Goal: Task Accomplishment & Management: Manage account settings

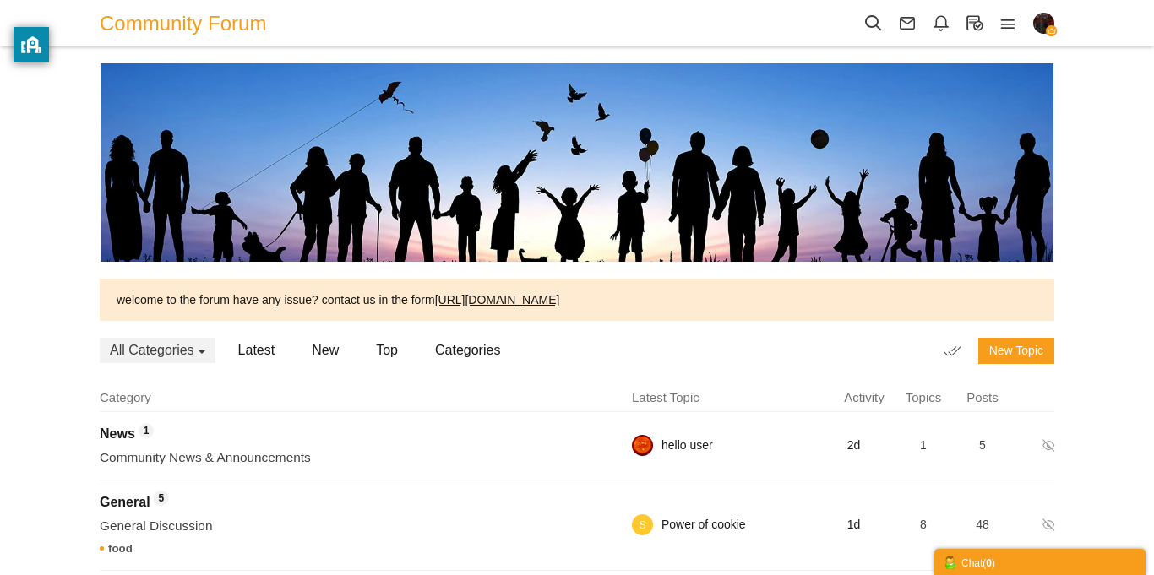
click at [72, 85] on div "Categories Members Calendar Community Forum Topics Topics Members" at bounding box center [577, 397] width 1154 height 795
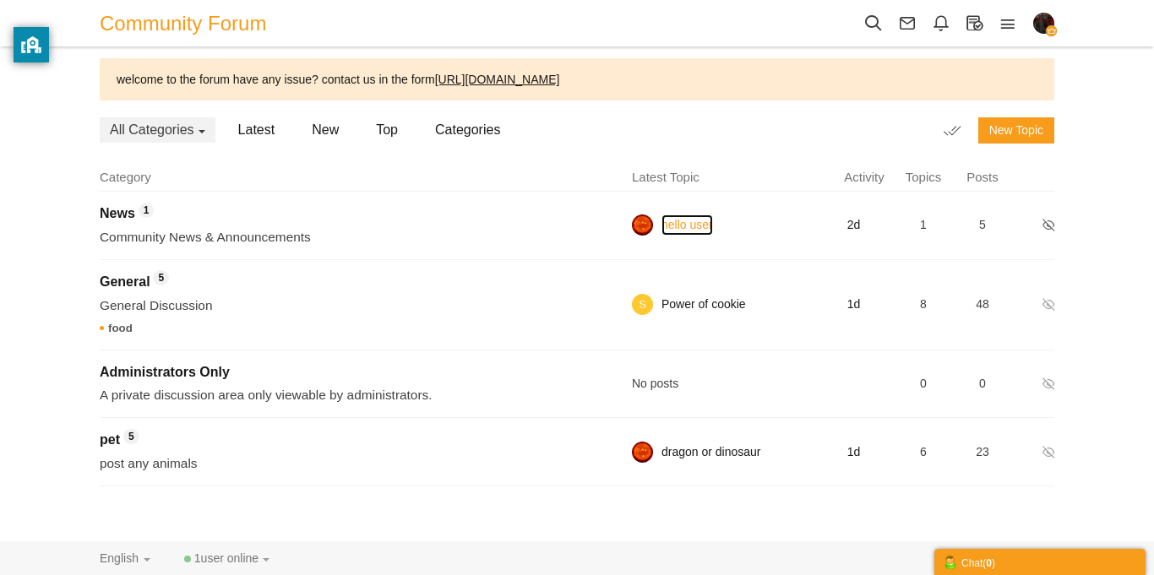
click at [674, 231] on link "hello user" at bounding box center [687, 224] width 52 height 21
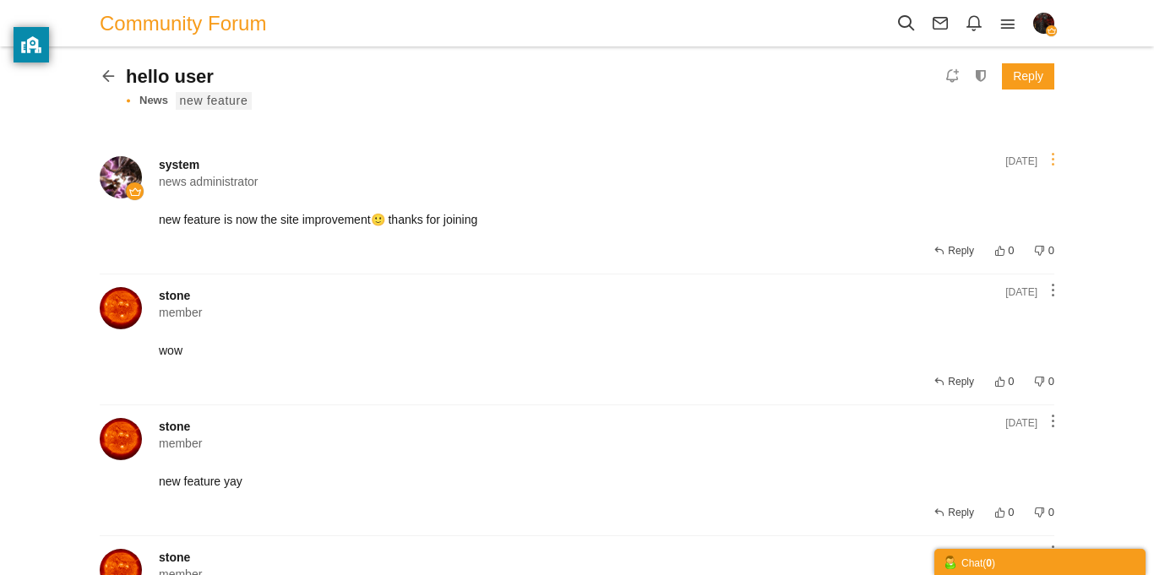
click at [1048, 156] on link at bounding box center [1052, 159] width 19 height 14
click at [1048, 374] on icon at bounding box center [1054, 369] width 30 height 27
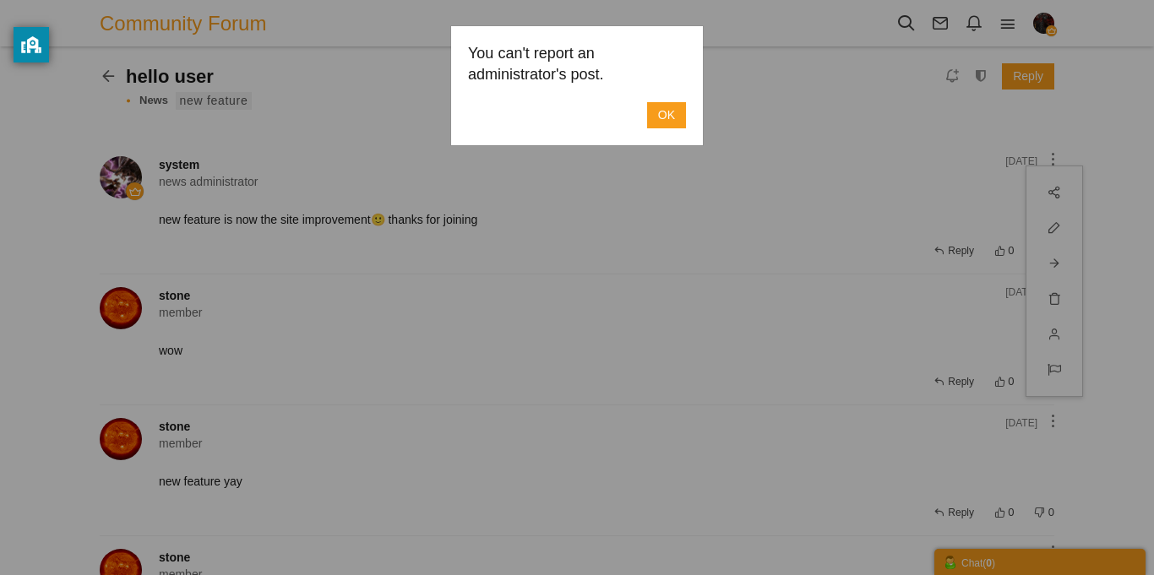
click at [663, 116] on link "OK" at bounding box center [666, 115] width 39 height 26
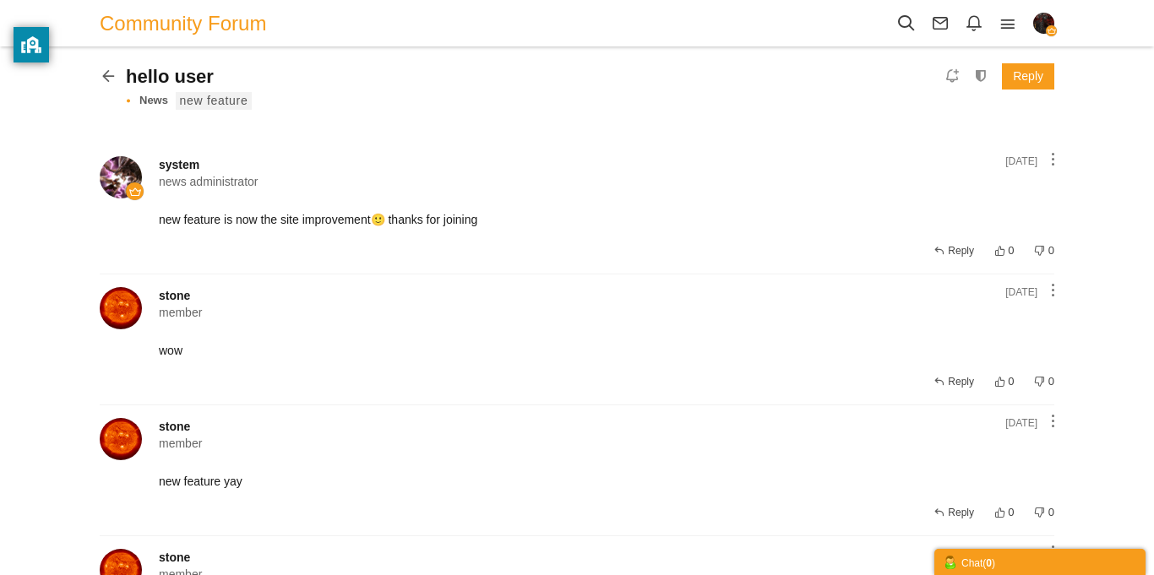
click at [1045, 15] on img "button" at bounding box center [1043, 23] width 21 height 21
click at [784, 179] on em "news administrator" at bounding box center [522, 181] width 726 height 17
click at [983, 83] on icon at bounding box center [980, 75] width 26 height 14
click at [1053, 287] on icon at bounding box center [1052, 290] width 3 height 14
click at [110, 79] on icon at bounding box center [113, 74] width 26 height 14
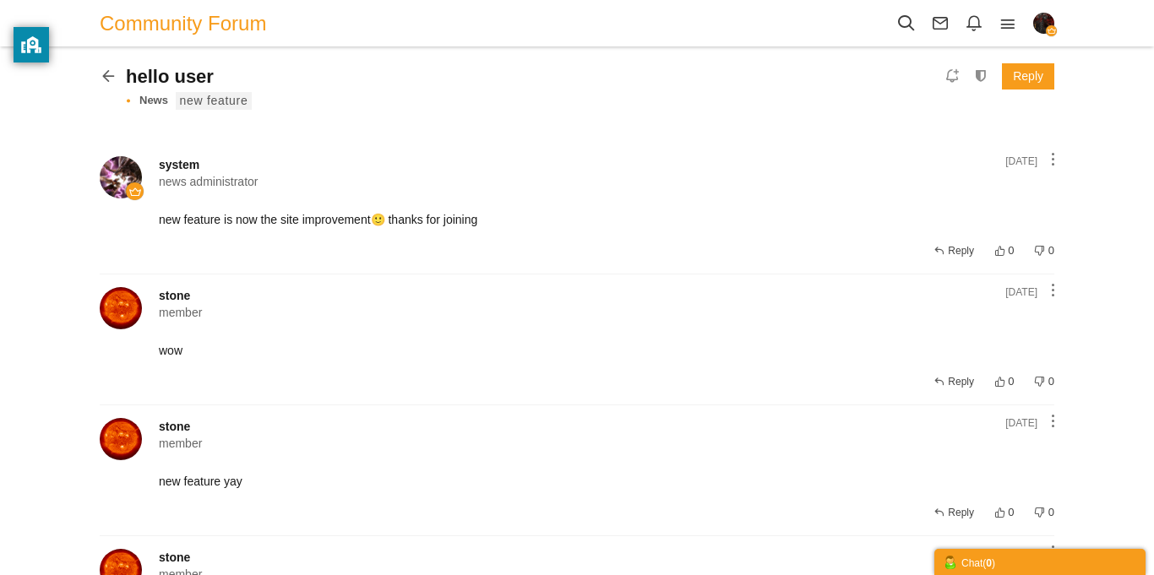
click at [170, 0] on div "Categories Members Calendar Community Forum This Topic This Topic Topics Member…" at bounding box center [577, 24] width 988 height 48
click at [168, 23] on span "Community Forum" at bounding box center [189, 23] width 179 height 38
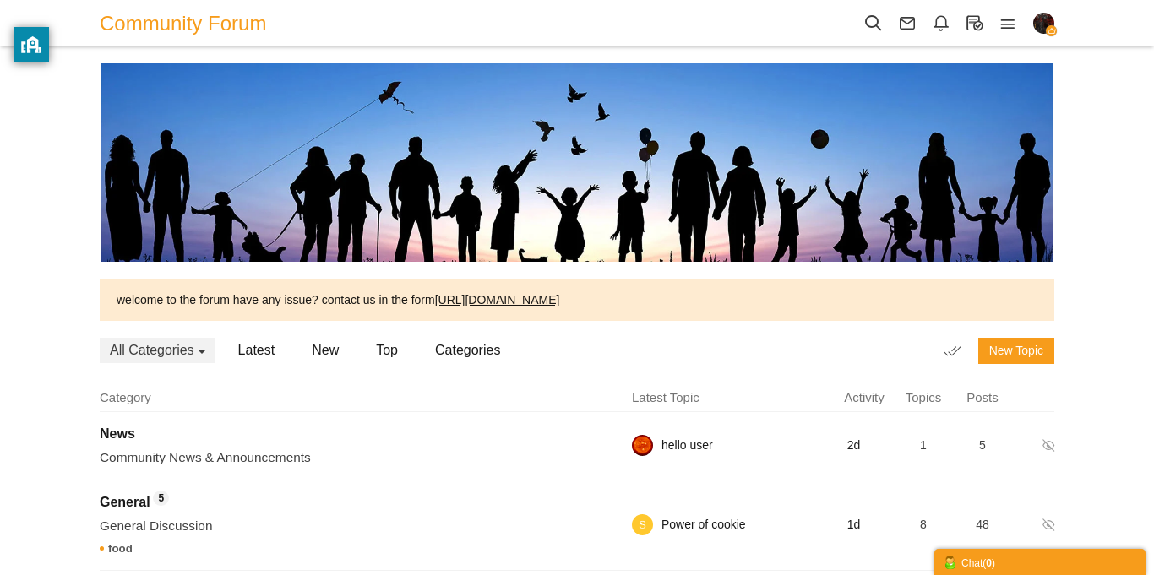
scroll to position [238, 0]
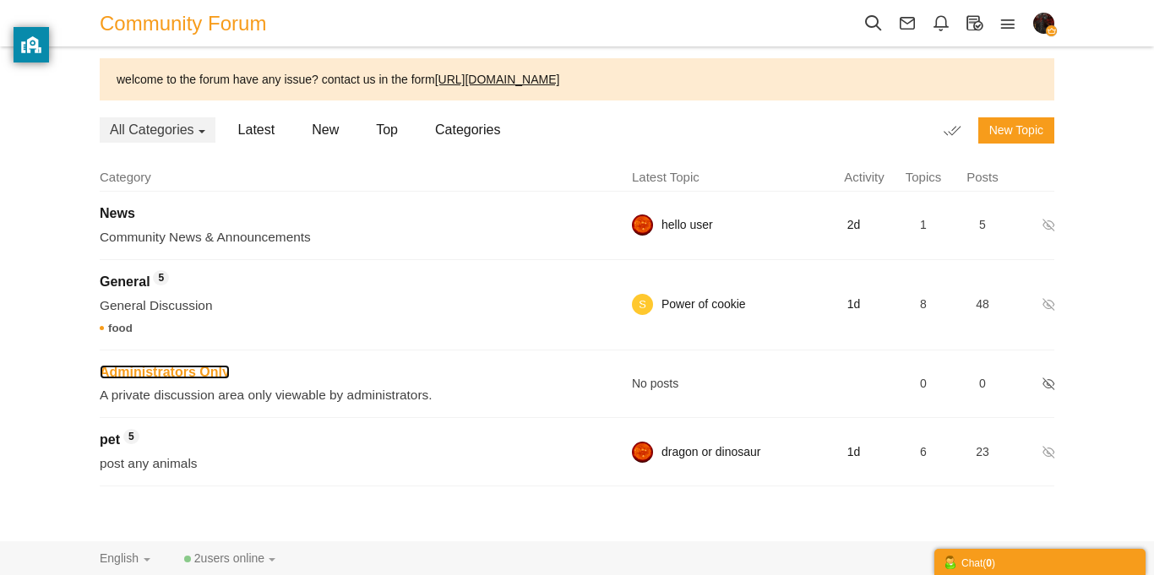
click at [230, 367] on span "Administrators Only" at bounding box center [165, 372] width 130 height 14
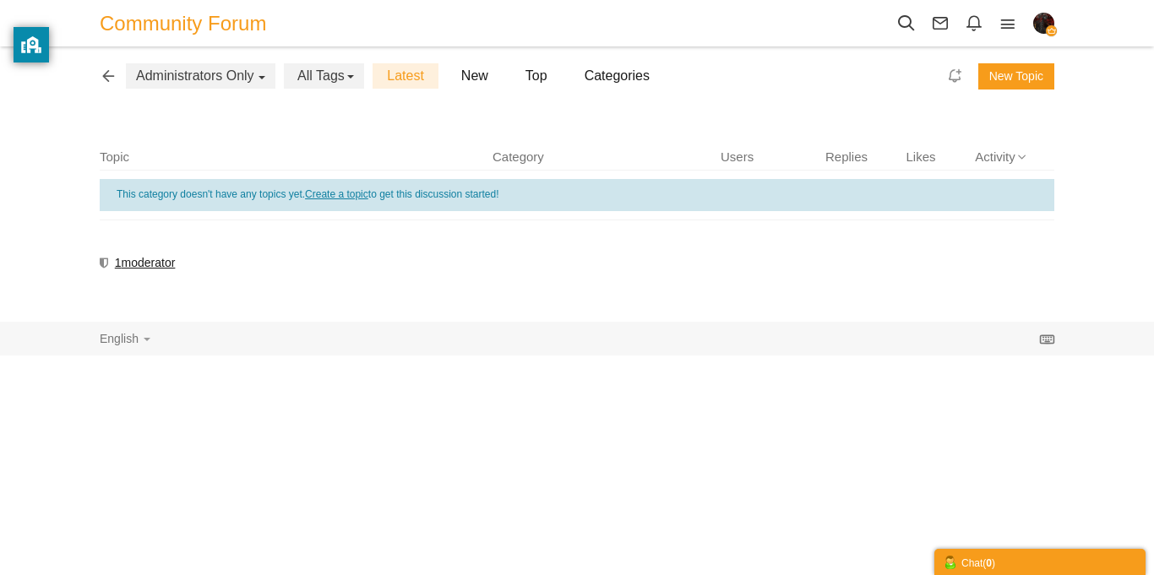
click at [258, 84] on button "Administrators Only" at bounding box center [200, 75] width 149 height 25
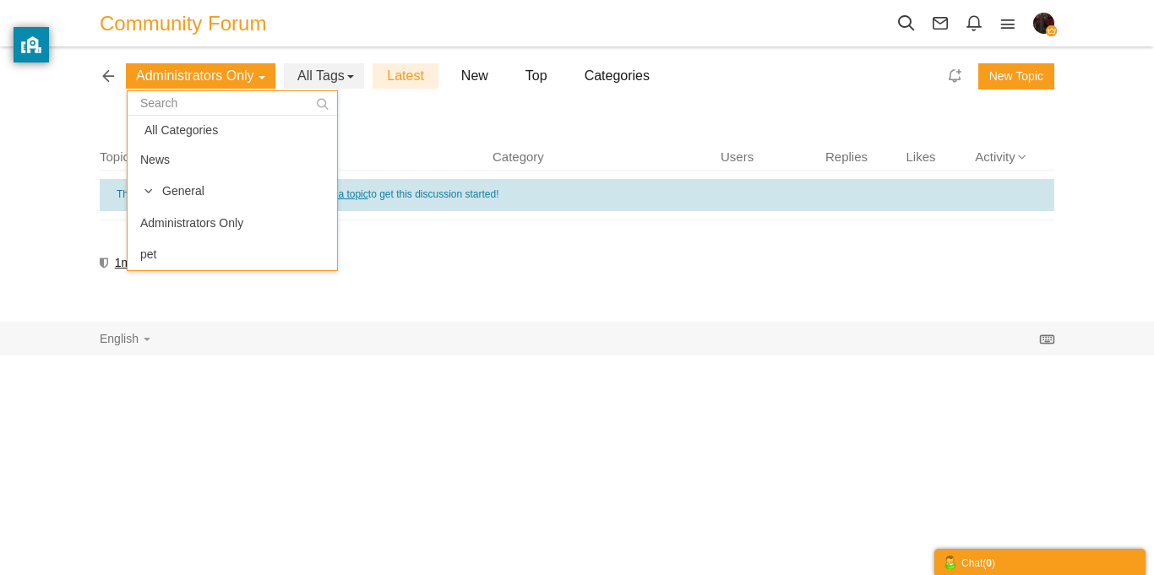
click at [250, 73] on div "Administrators Only All Categories News General Administrators Only pet" at bounding box center [200, 75] width 149 height 25
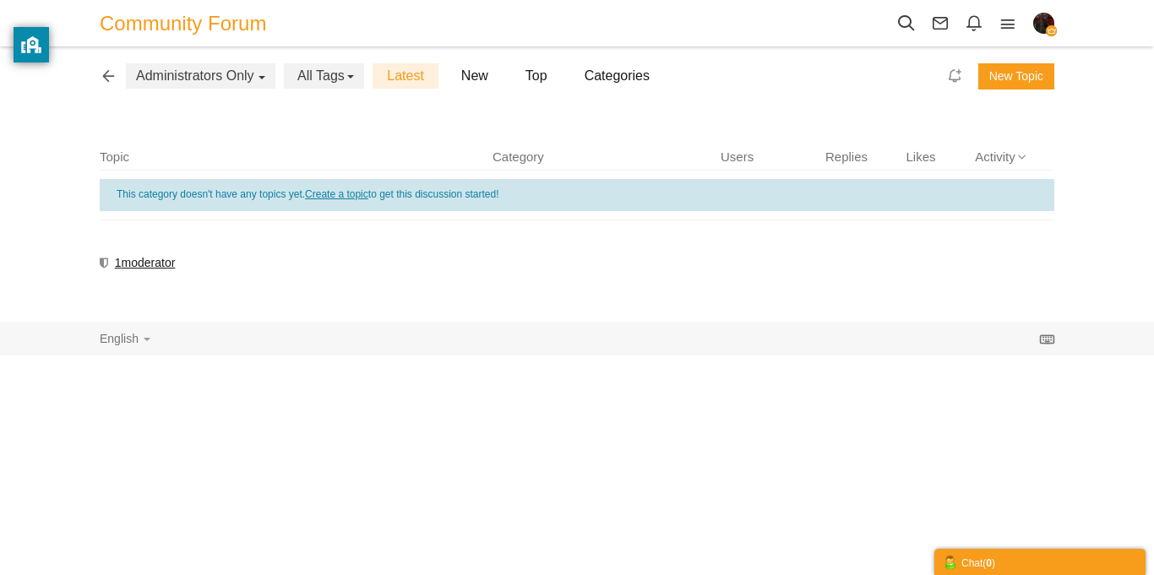
click at [1002, 168] on ul "Topic Category Users Replies Likes Activity" at bounding box center [577, 159] width 954 height 23
click at [1002, 158] on span "Activity" at bounding box center [995, 157] width 41 height 18
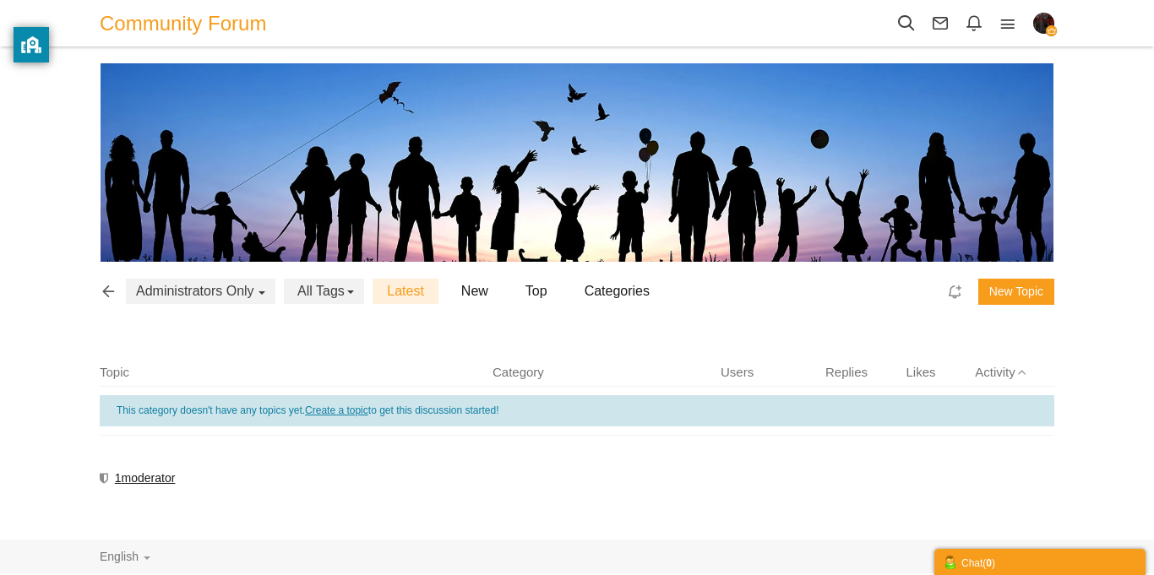
click at [108, 288] on icon at bounding box center [113, 289] width 26 height 14
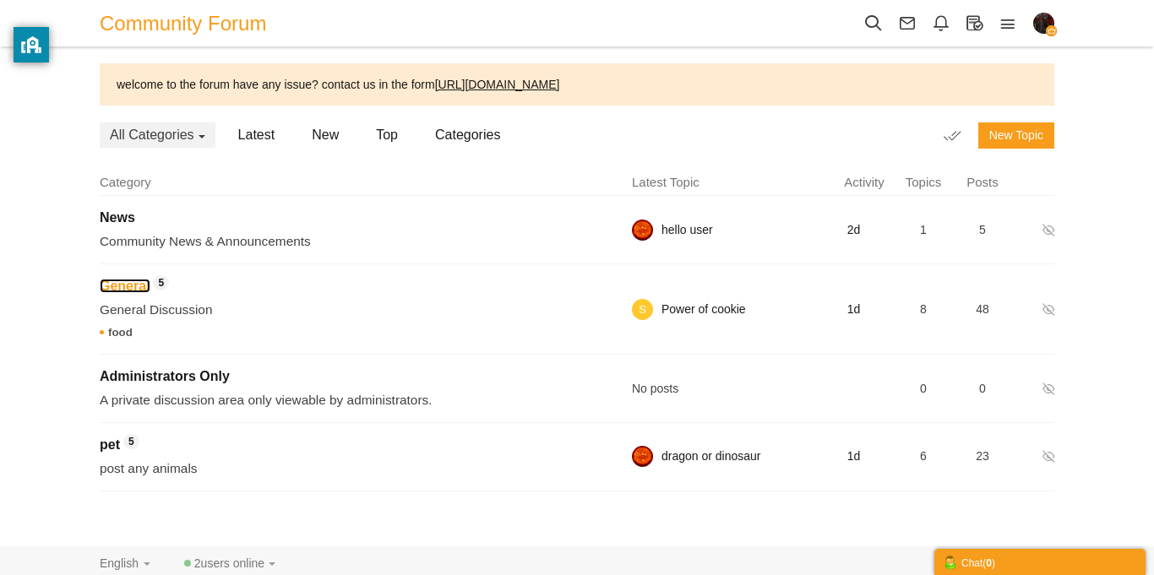
click at [108, 288] on span "General" at bounding box center [125, 286] width 51 height 14
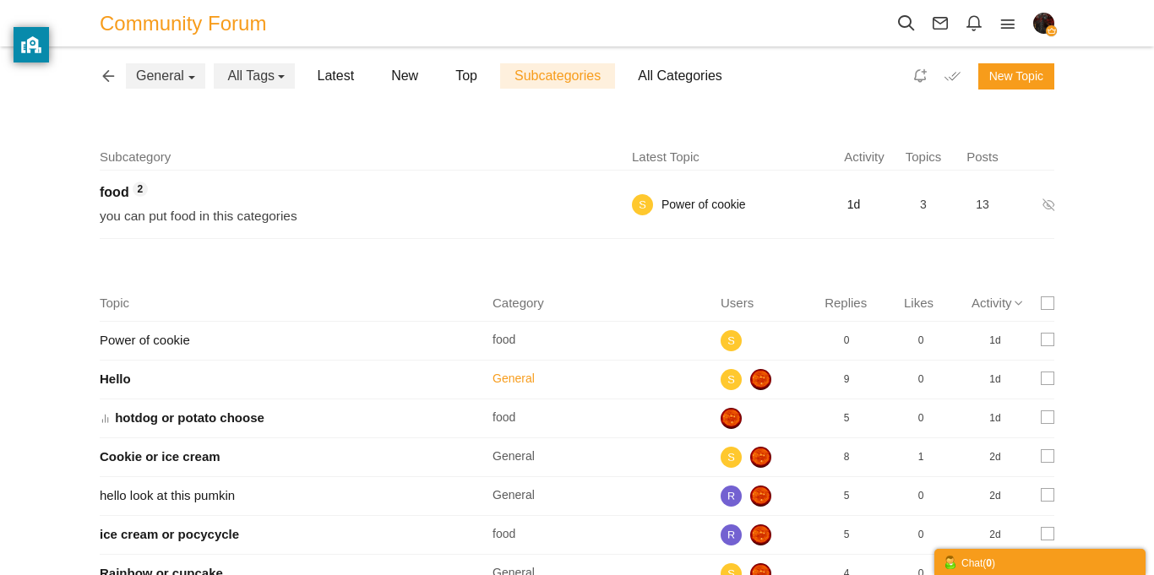
scroll to position [182, 0]
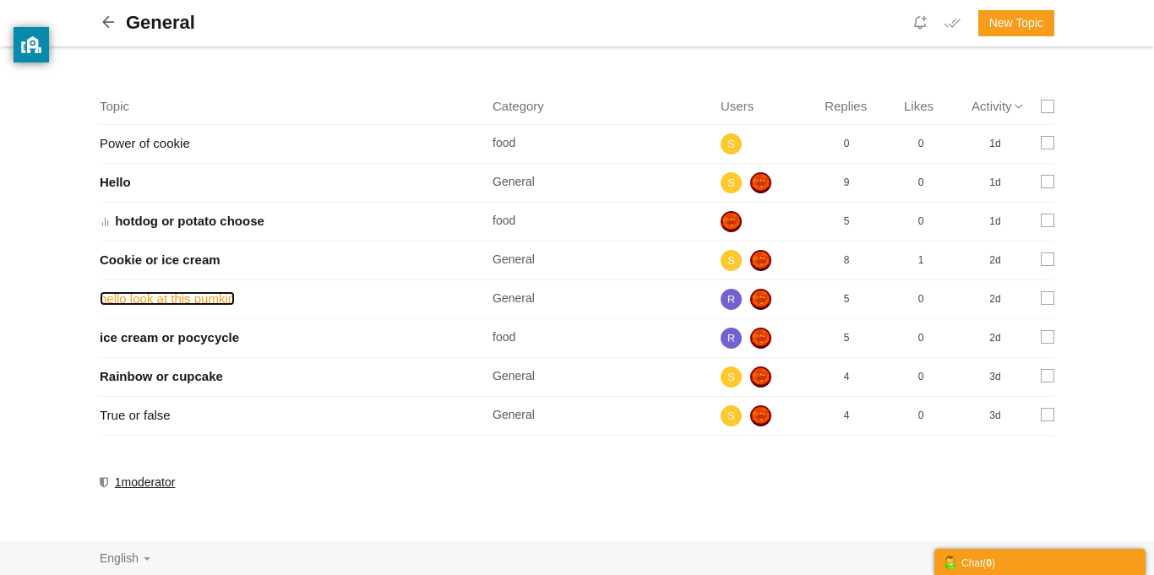
click at [183, 300] on link "hello look at this pumkin" at bounding box center [167, 298] width 135 height 14
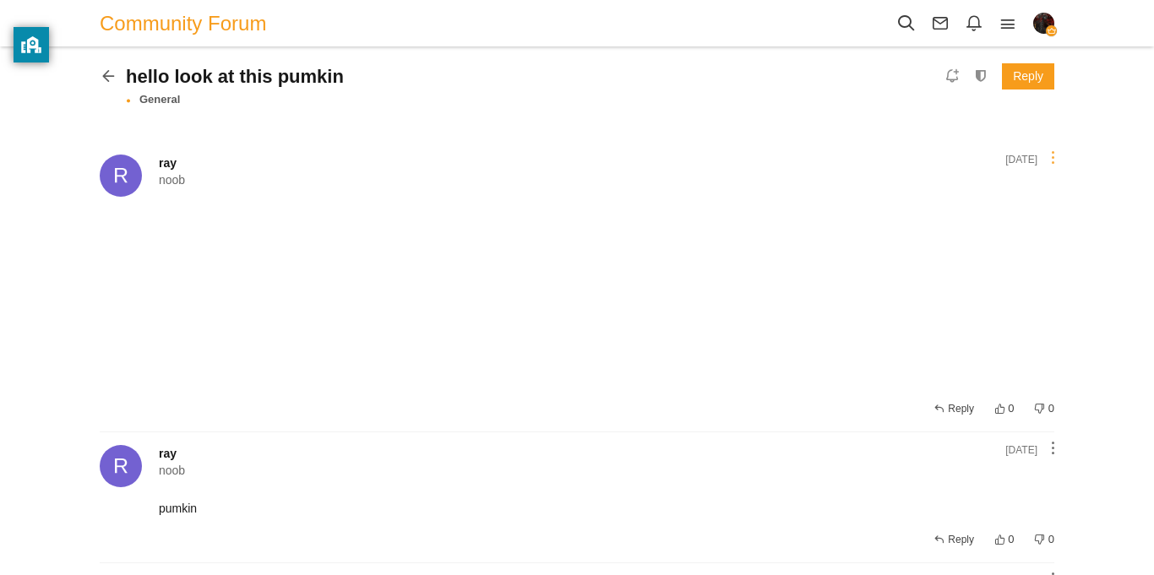
click at [1044, 164] on link at bounding box center [1052, 157] width 19 height 14
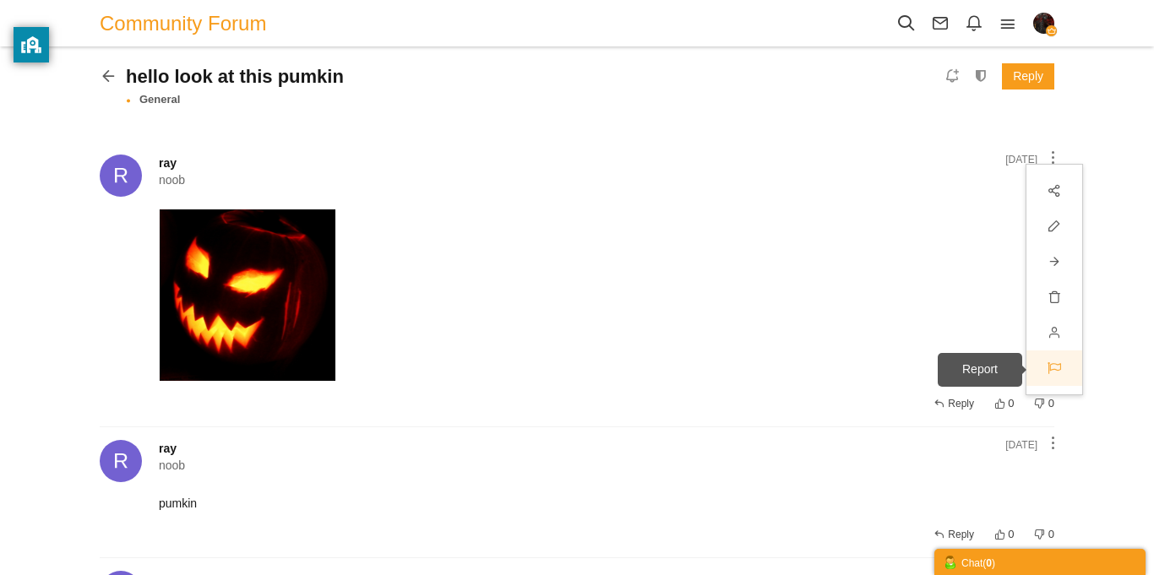
click at [1061, 362] on icon at bounding box center [1054, 368] width 30 height 27
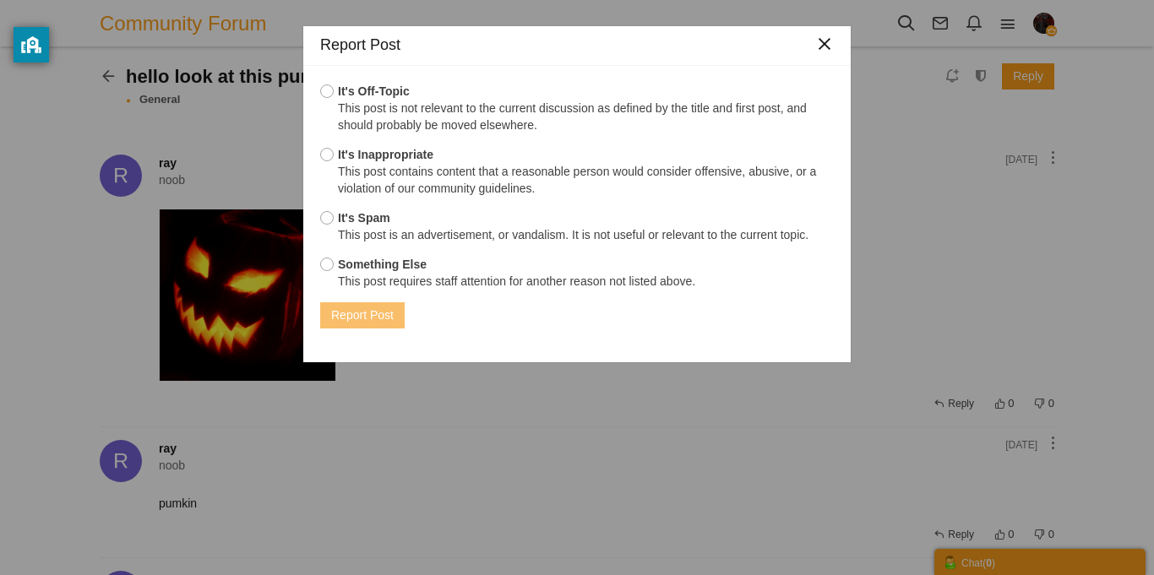
click at [823, 46] on button "×" at bounding box center [824, 44] width 19 height 19
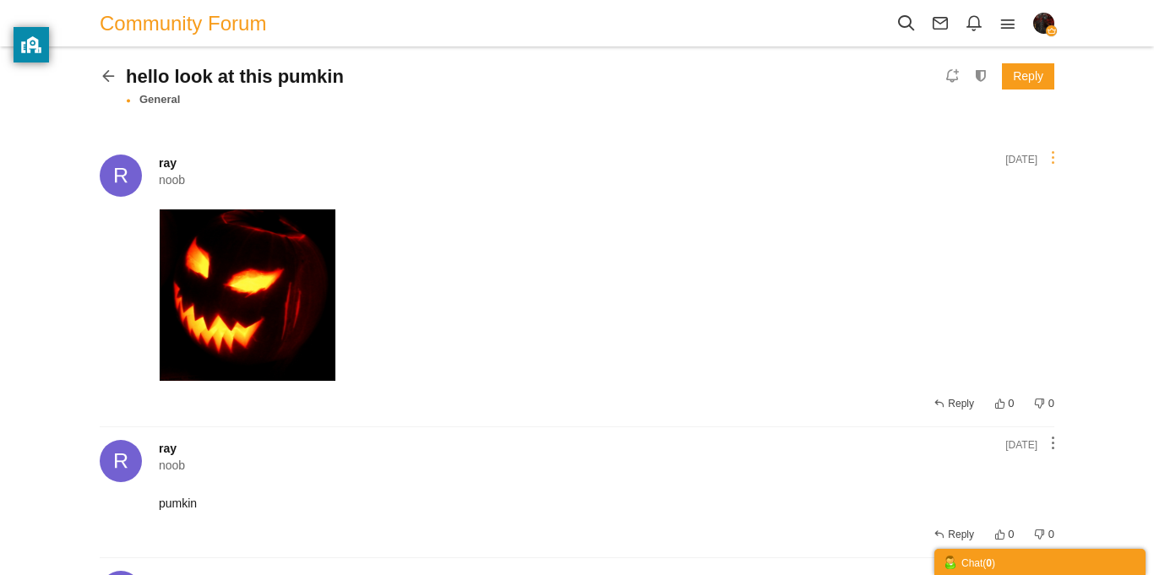
click at [1044, 155] on link at bounding box center [1052, 157] width 19 height 14
click at [863, 268] on div at bounding box center [606, 294] width 895 height 171
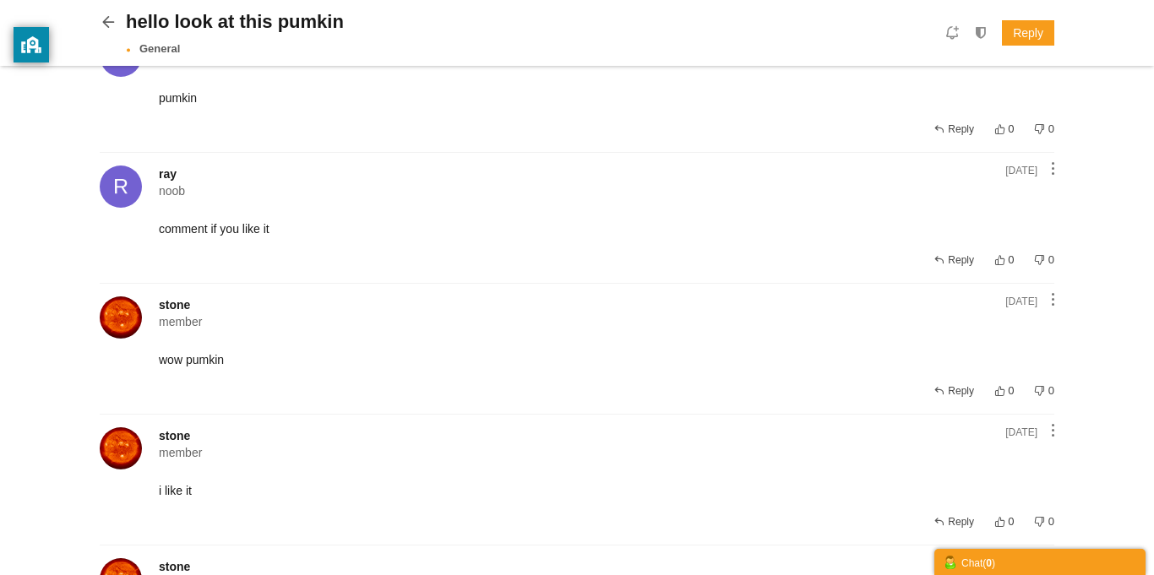
scroll to position [391, 0]
click at [1048, 293] on link at bounding box center [1052, 297] width 19 height 14
click at [853, 290] on div "stone member 60 posts Share Edit Move Delete Change Ownership Report" at bounding box center [577, 347] width 954 height 131
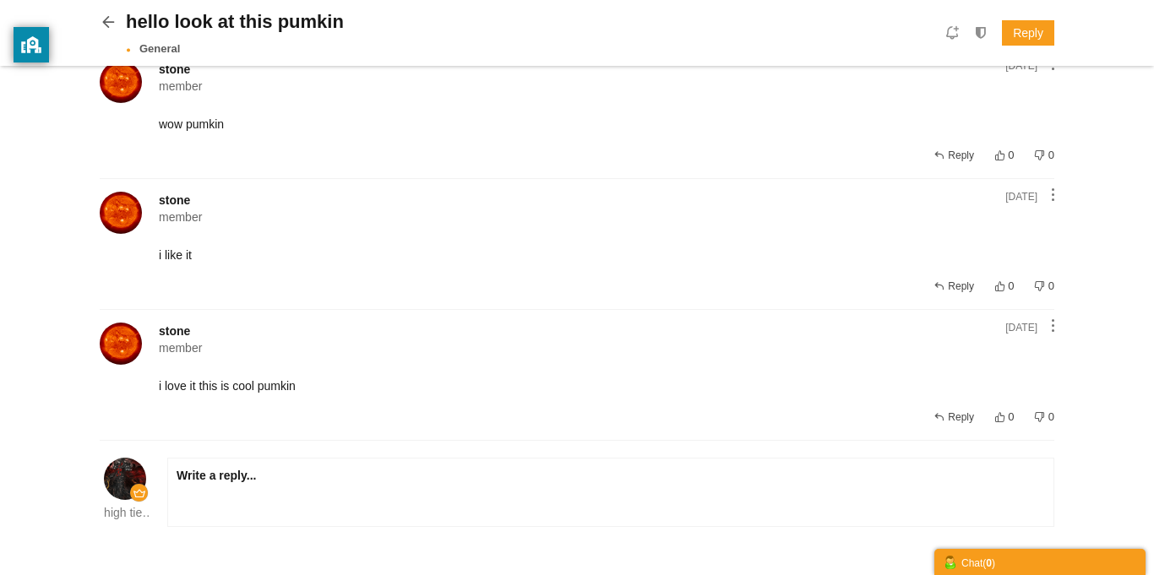
scroll to position [698, 0]
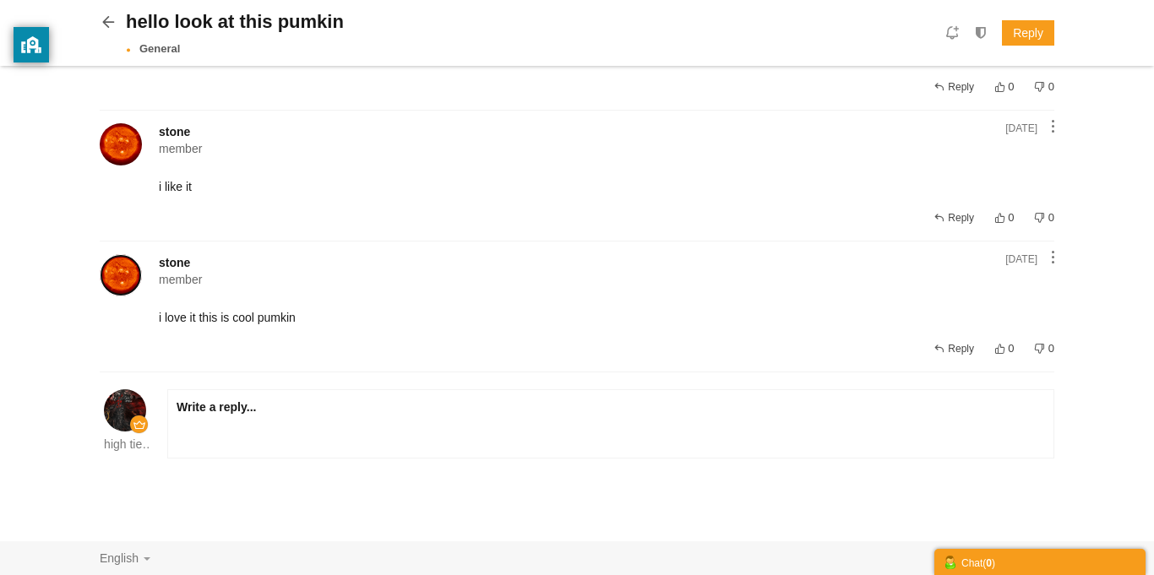
click at [122, 281] on img at bounding box center [121, 275] width 42 height 42
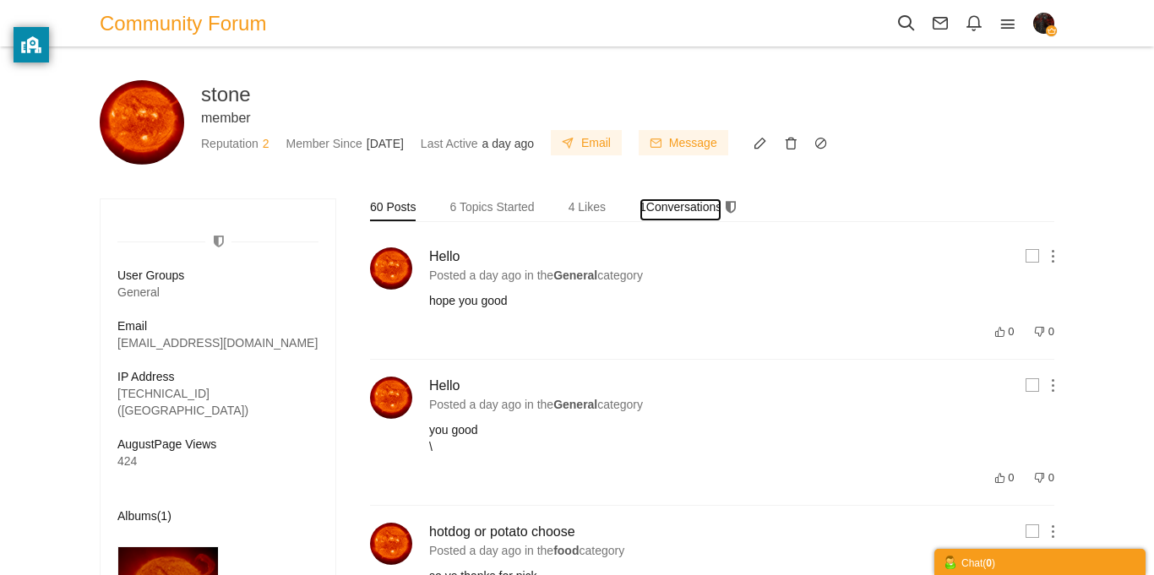
click at [648, 214] on link "1 Conversations" at bounding box center [680, 209] width 82 height 23
click at [212, 120] on span "member" at bounding box center [226, 118] width 50 height 14
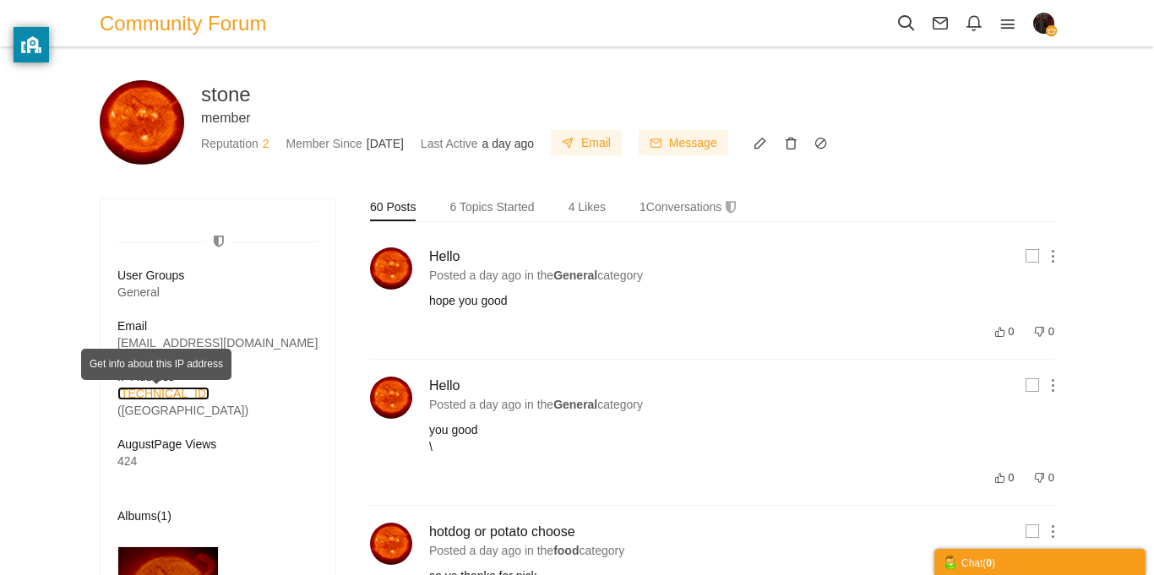
click at [166, 394] on link "68.229.19.108" at bounding box center [163, 394] width 92 height 14
click at [170, 24] on span "Community Forum" at bounding box center [189, 23] width 179 height 38
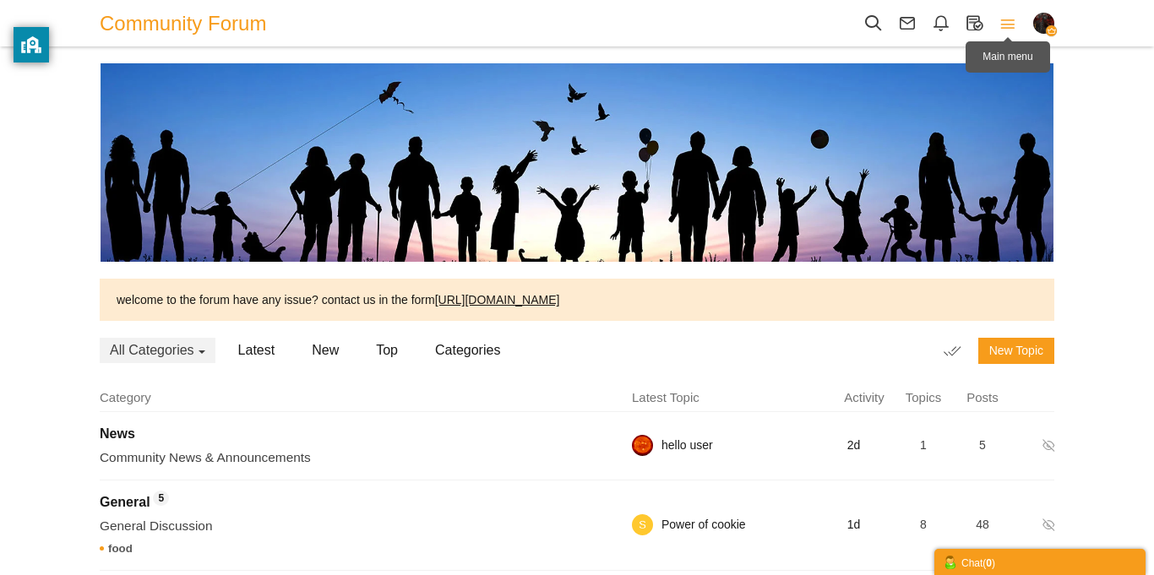
click at [1005, 16] on icon at bounding box center [1008, 23] width 34 height 19
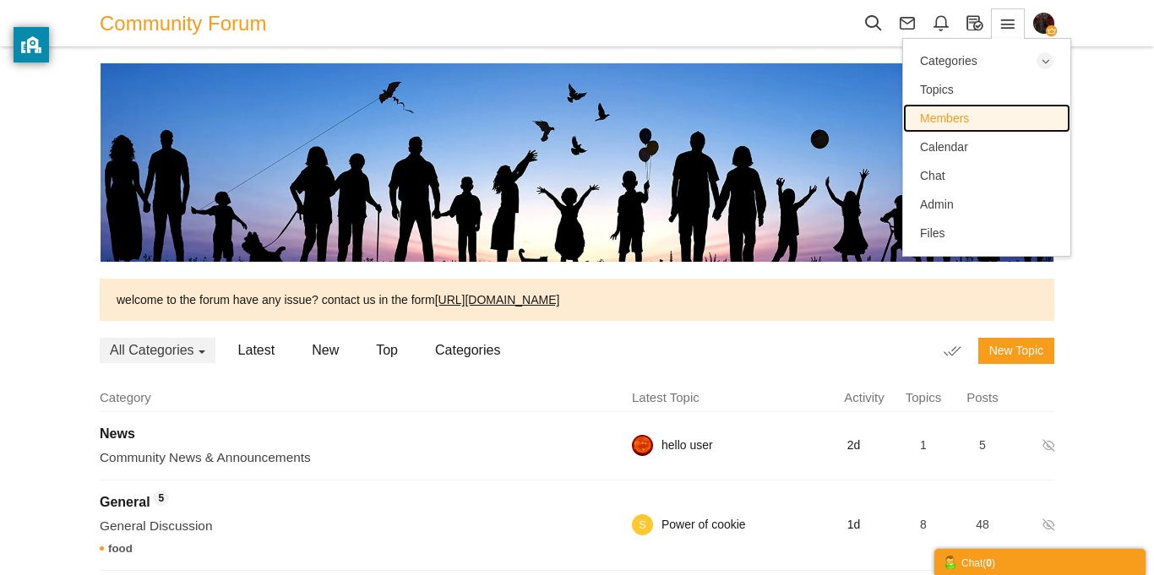
click at [963, 118] on span "Members" at bounding box center [944, 118] width 49 height 14
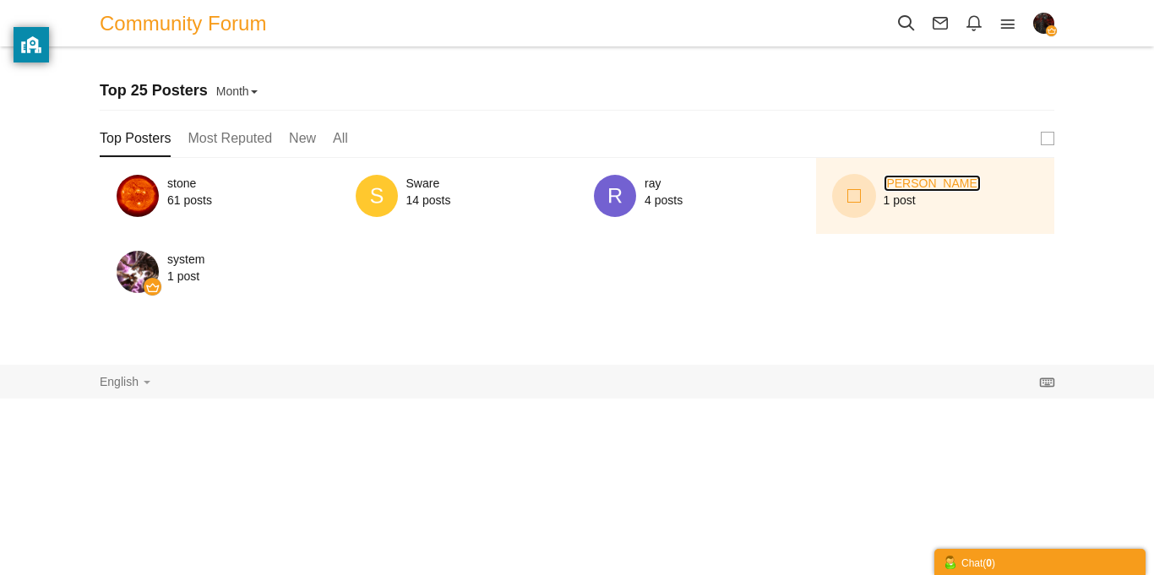
click at [894, 184] on link "[PERSON_NAME]" at bounding box center [931, 183] width 97 height 17
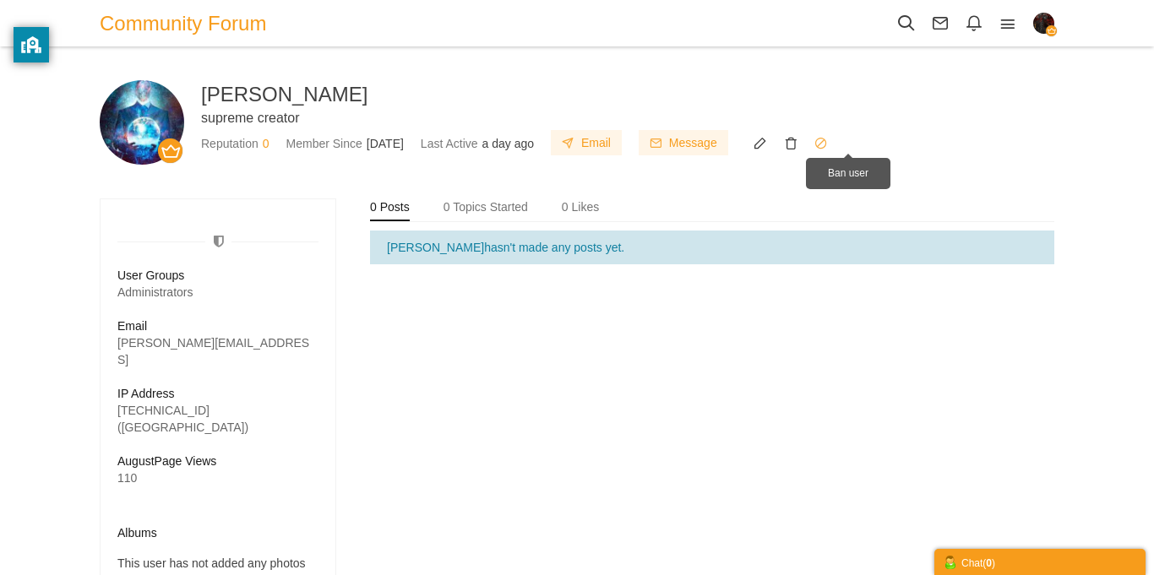
click at [836, 143] on icon at bounding box center [821, 143] width 30 height 14
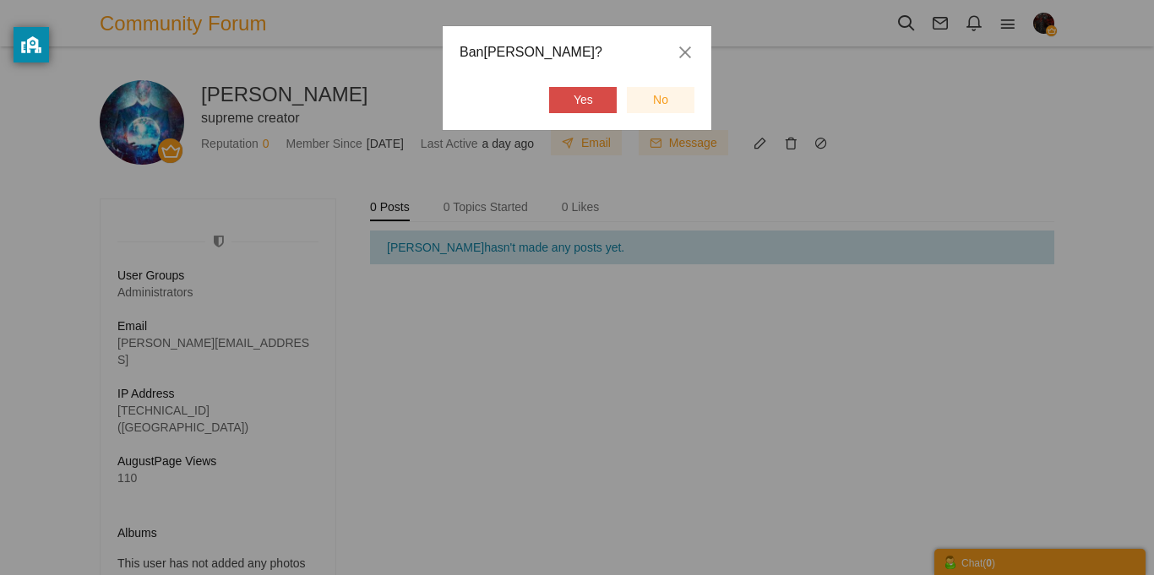
click at [588, 97] on link "Yes" at bounding box center [583, 100] width 68 height 26
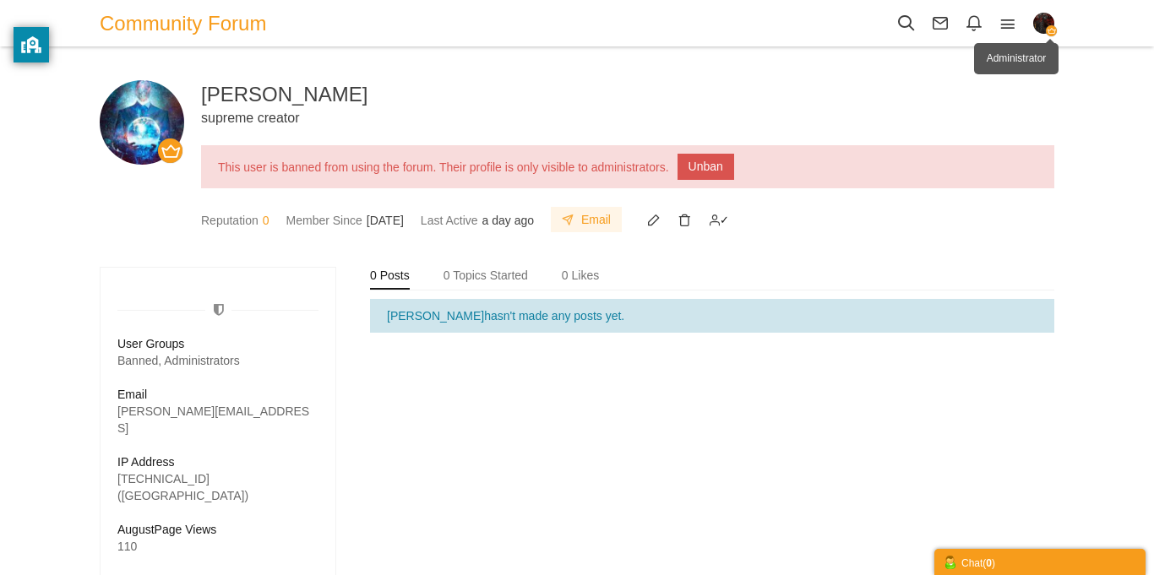
click at [1044, 28] on img "button" at bounding box center [1043, 23] width 21 height 21
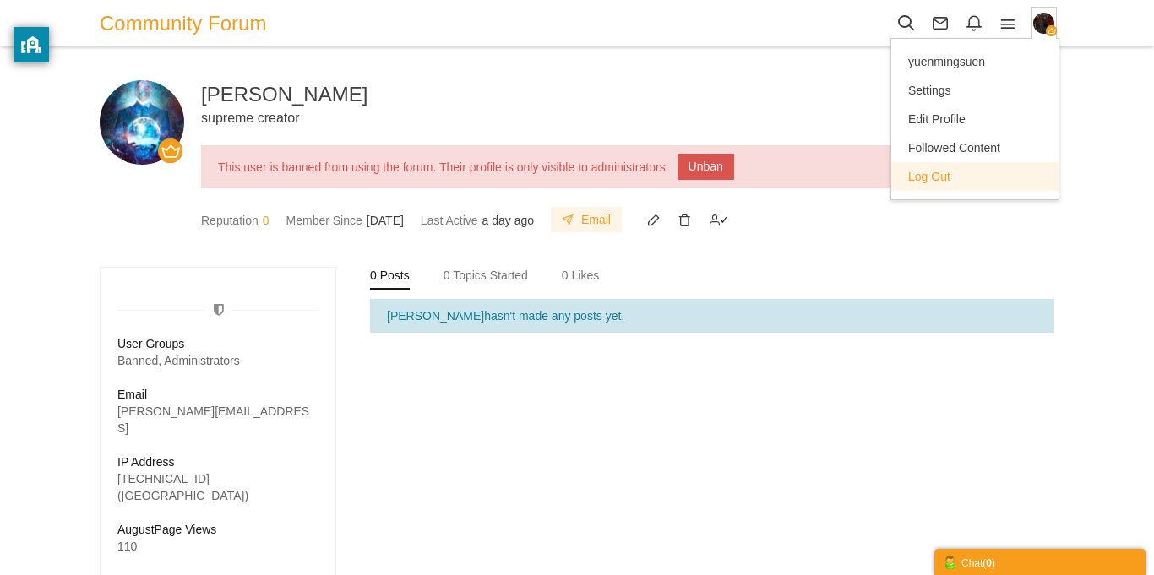
click at [983, 186] on link "Log Out" at bounding box center [974, 176] width 167 height 29
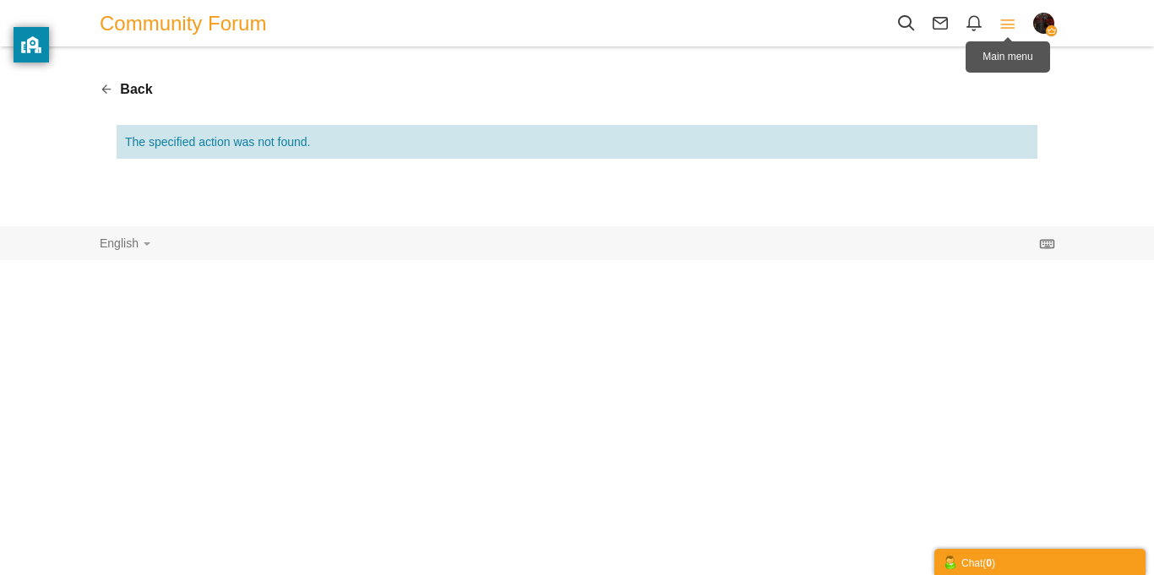
click at [999, 30] on icon at bounding box center [1008, 23] width 34 height 19
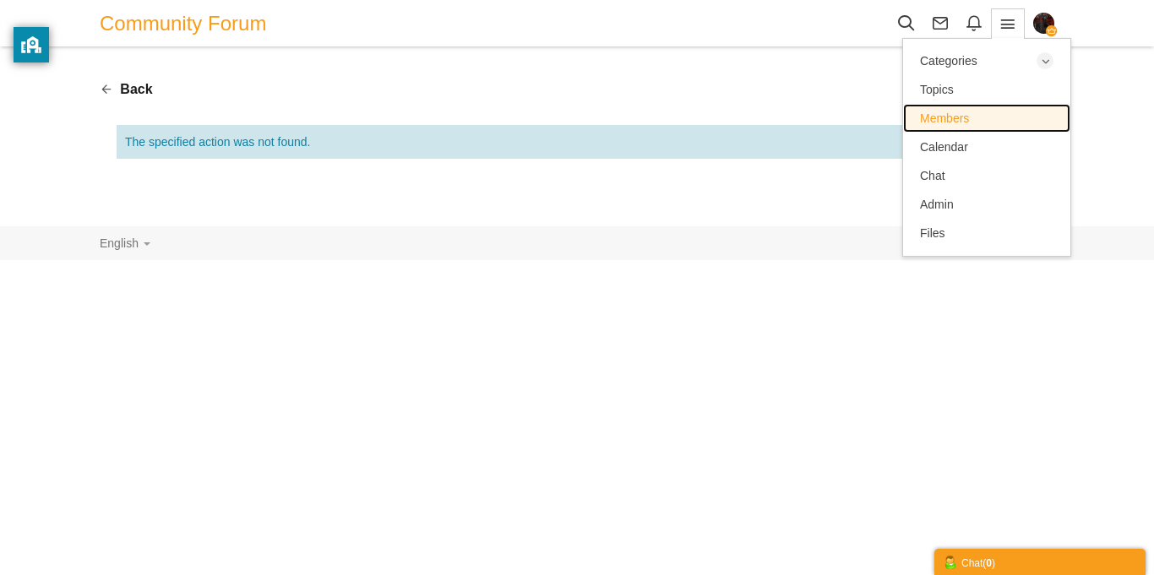
click at [964, 117] on span "Members" at bounding box center [944, 118] width 49 height 14
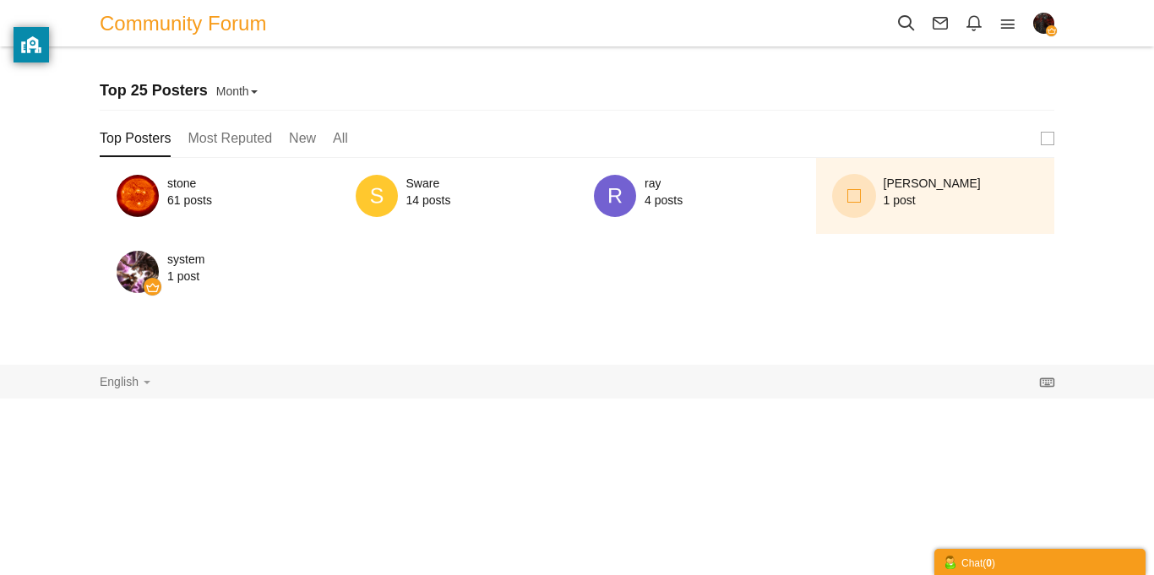
click at [844, 185] on label at bounding box center [854, 196] width 44 height 44
click at [0, 0] on input "checkbox" at bounding box center [0, 0] width 0 height 0
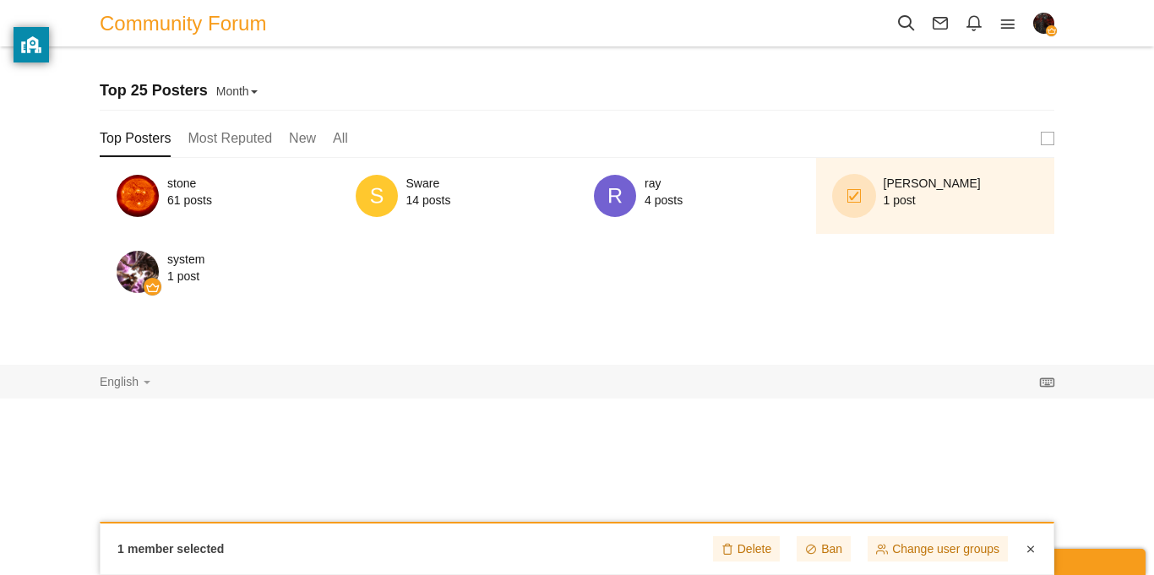
click at [917, 189] on span "[PERSON_NAME]" at bounding box center [960, 183] width 155 height 17
click at [904, 182] on link "[PERSON_NAME]" at bounding box center [931, 183] width 97 height 17
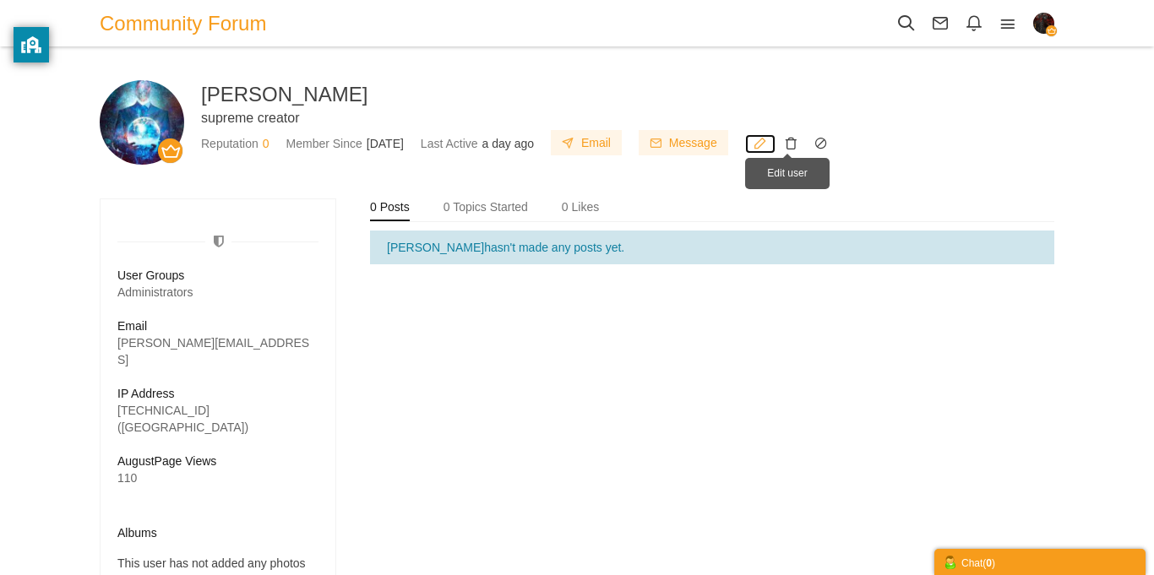
click at [775, 149] on icon at bounding box center [760, 143] width 30 height 14
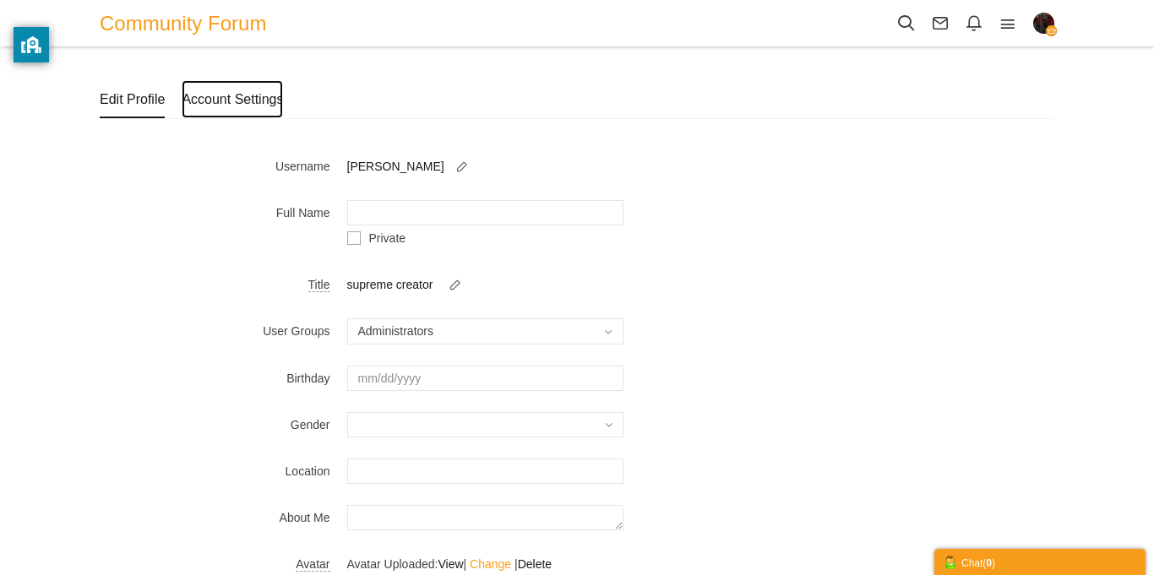
click at [241, 107] on link "Account Settings" at bounding box center [232, 99] width 101 height 38
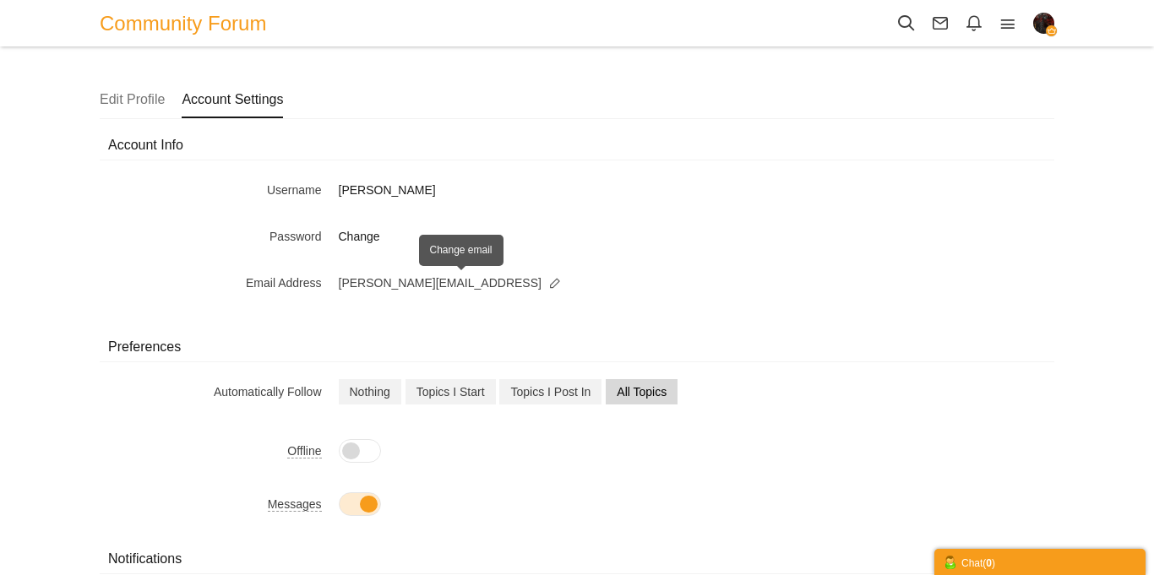
click at [545, 282] on small at bounding box center [555, 283] width 20 height 14
type input "[PERSON_NAME][EMAIL_ADDRESS][DOMAIN_NAME]"
click at [585, 285] on button "submit" at bounding box center [578, 282] width 25 height 25
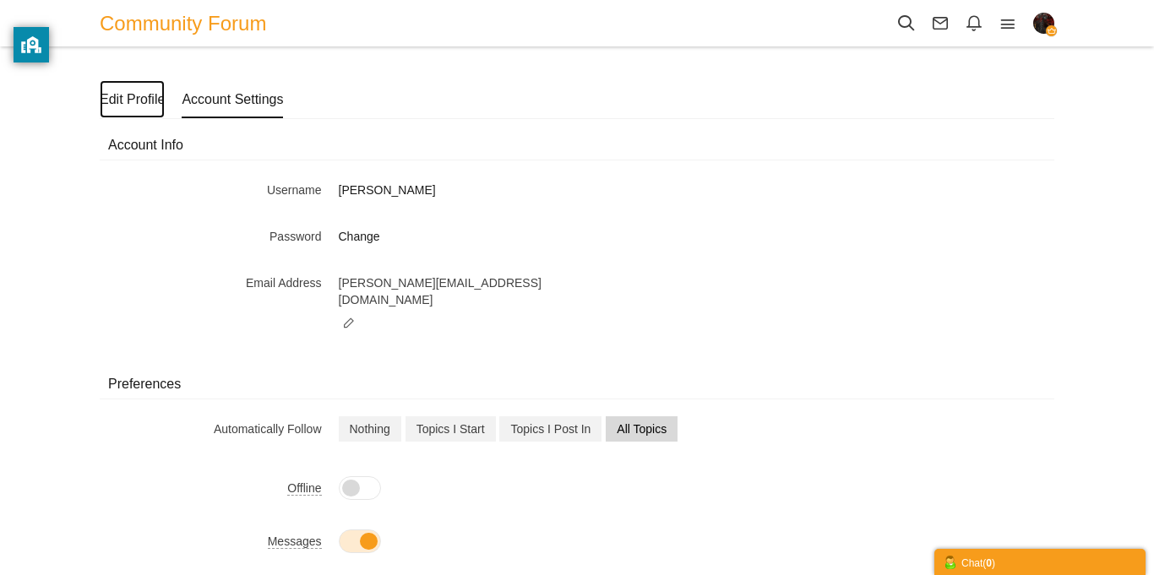
click at [127, 101] on link "Edit Profile" at bounding box center [132, 99] width 65 height 38
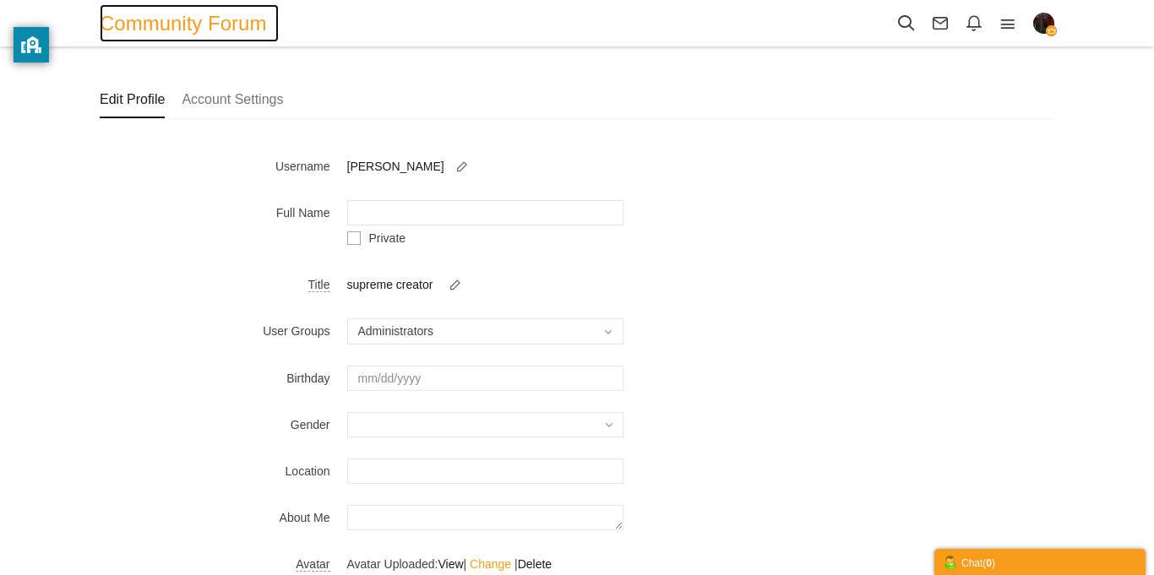
click at [202, 34] on span "Community Forum" at bounding box center [189, 23] width 179 height 38
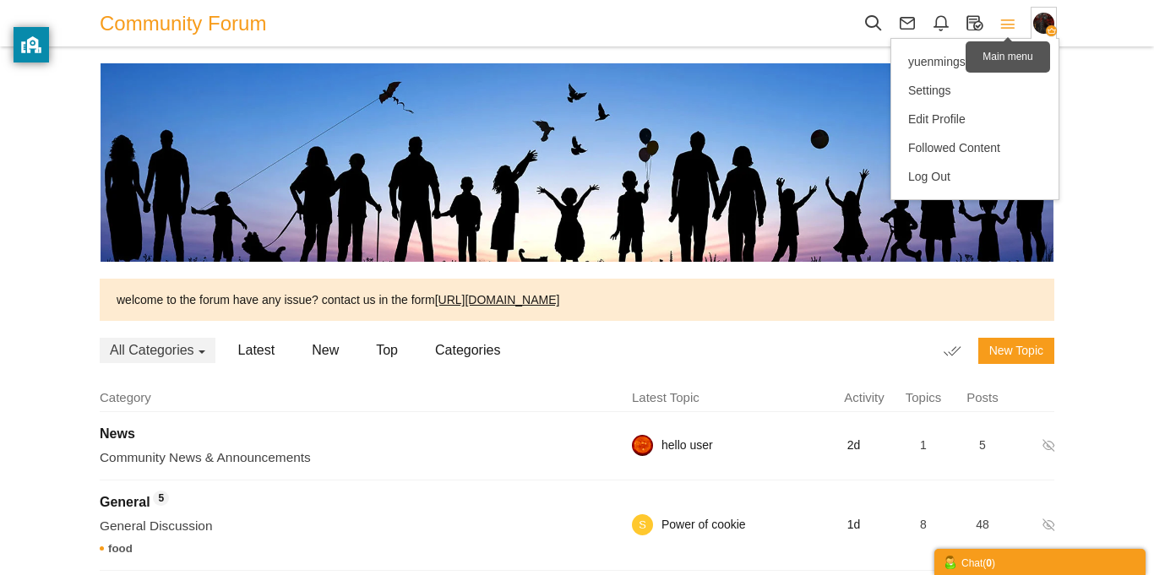
click at [1015, 14] on icon at bounding box center [1008, 23] width 34 height 19
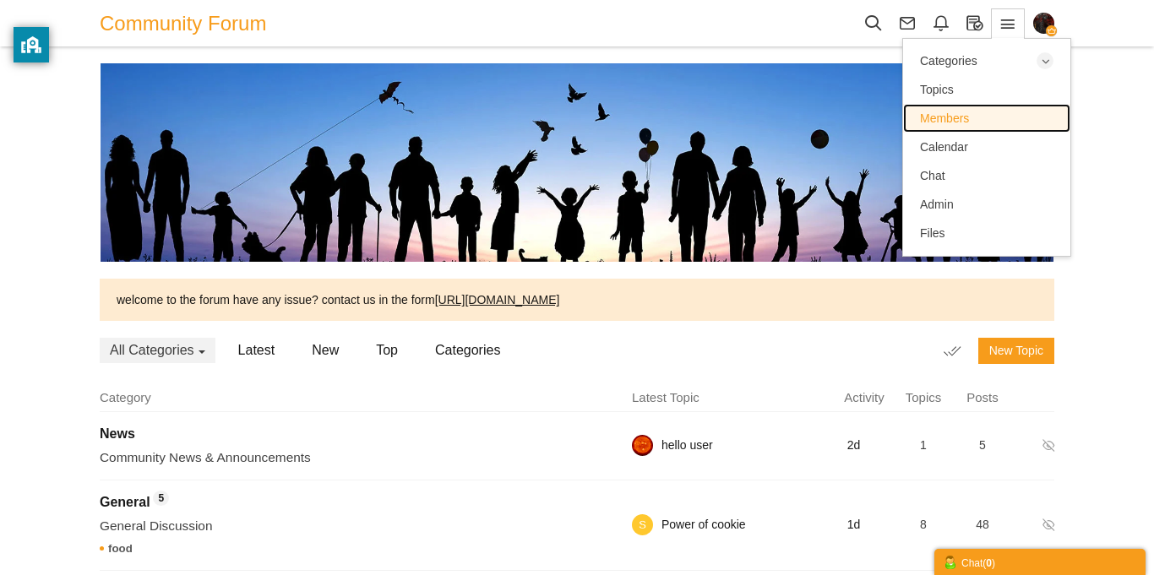
click at [950, 128] on link "Members" at bounding box center [986, 118] width 167 height 29
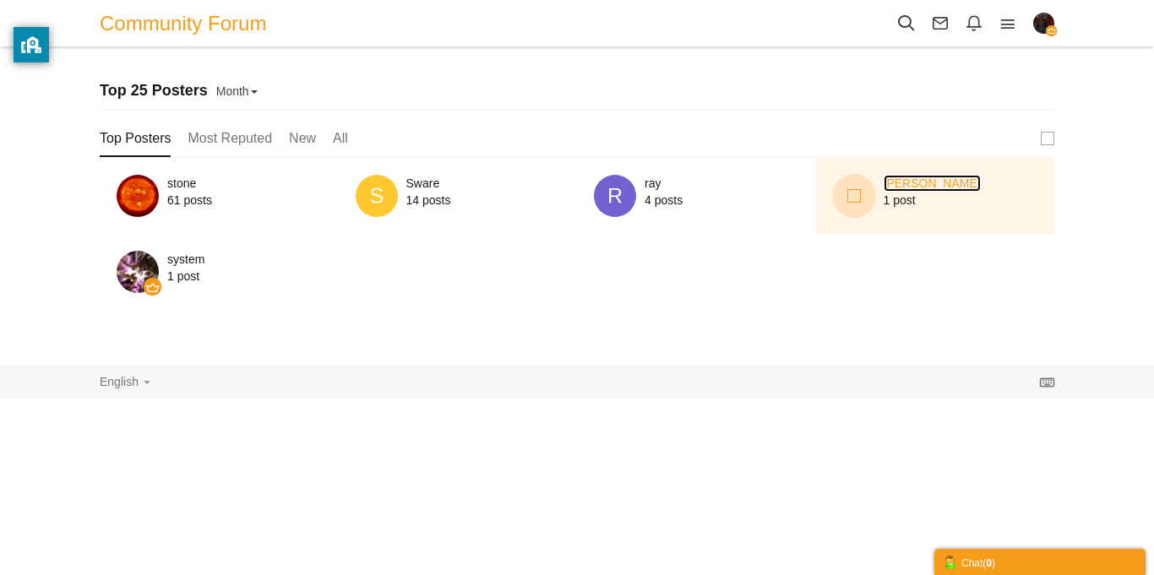
click at [896, 178] on link "[PERSON_NAME]" at bounding box center [931, 183] width 97 height 17
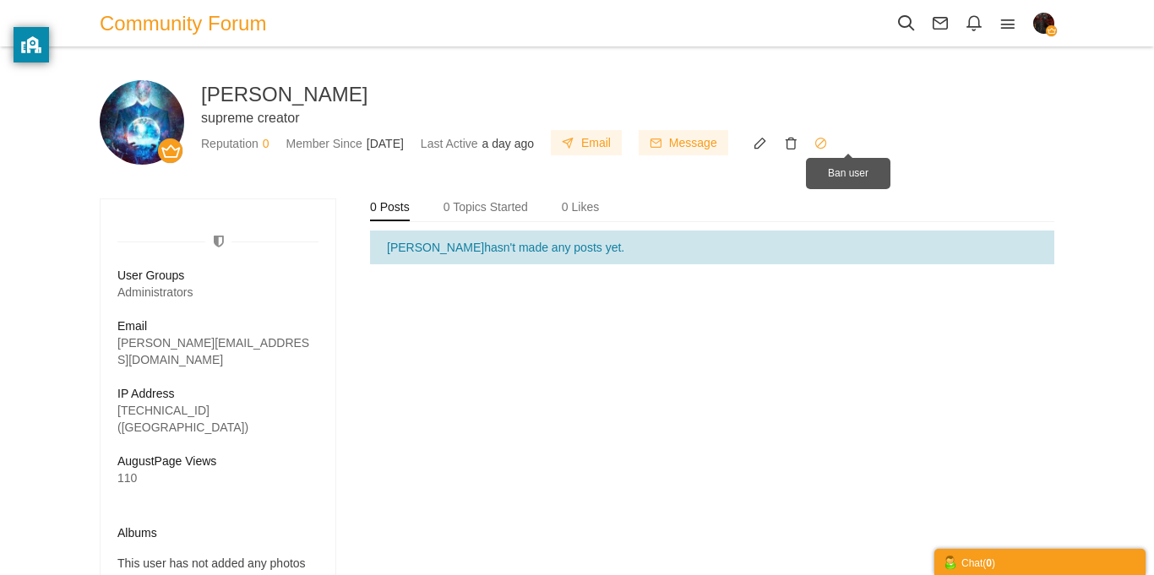
click at [836, 150] on icon at bounding box center [821, 143] width 30 height 14
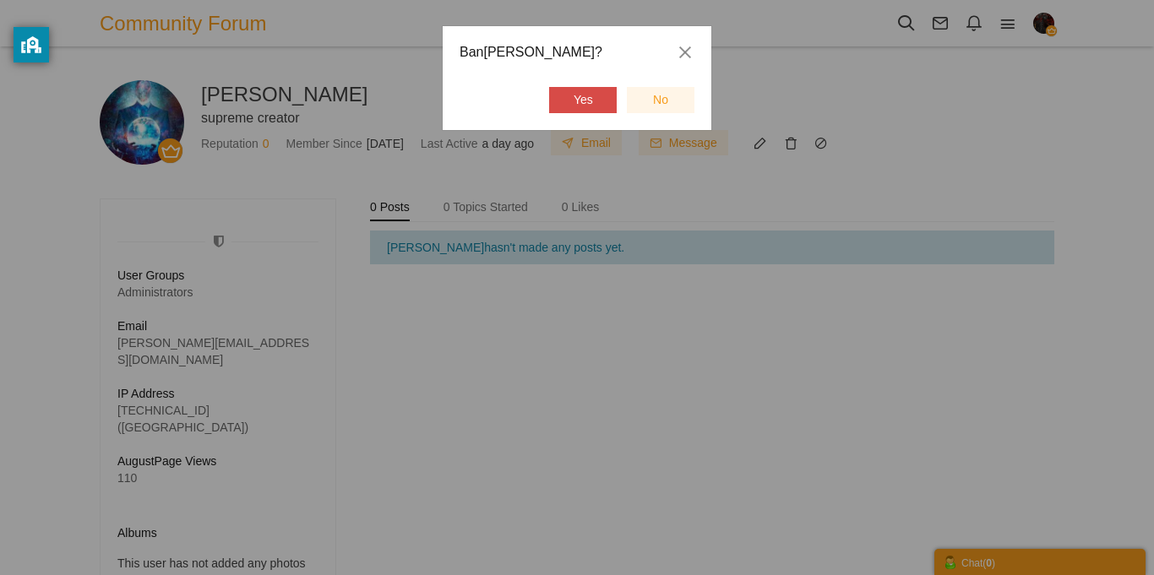
click at [580, 108] on link "Yes" at bounding box center [583, 100] width 68 height 26
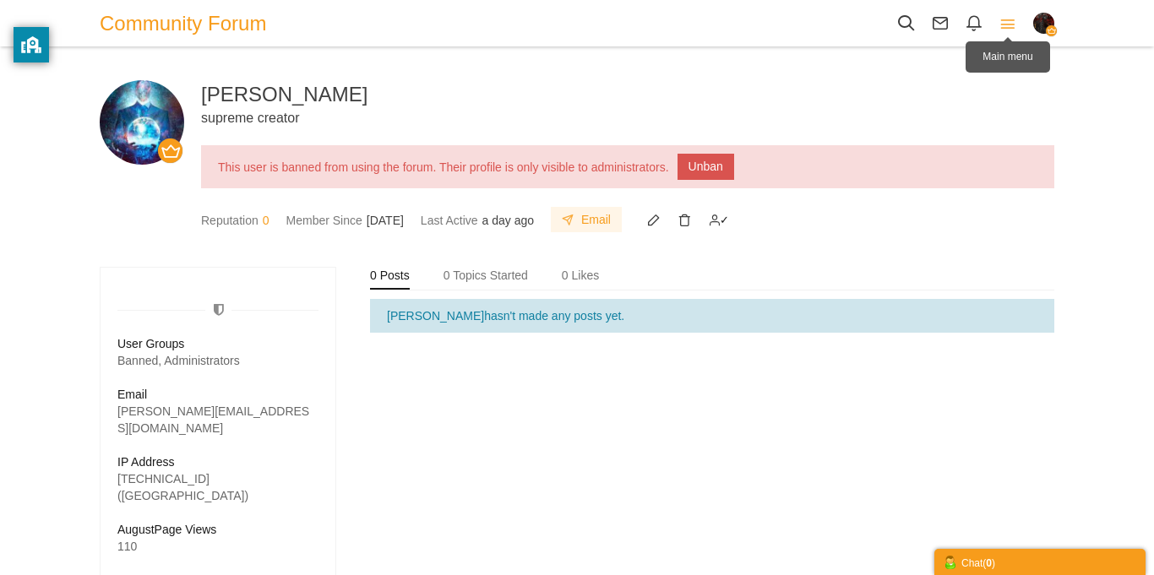
click at [1008, 32] on icon at bounding box center [1008, 23] width 34 height 19
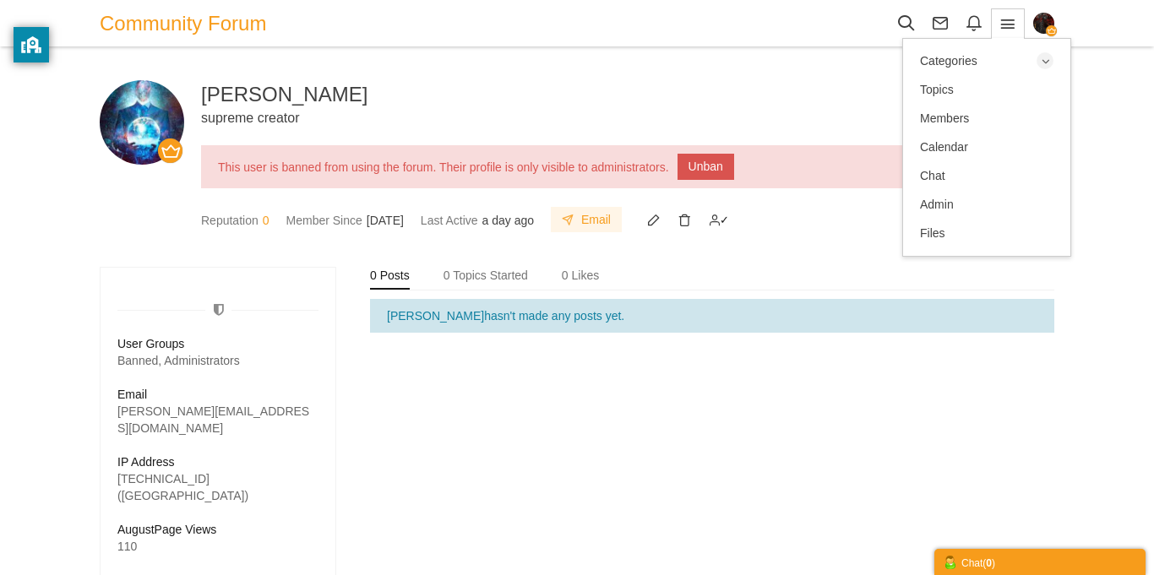
click at [1038, 32] on img "button" at bounding box center [1043, 23] width 21 height 21
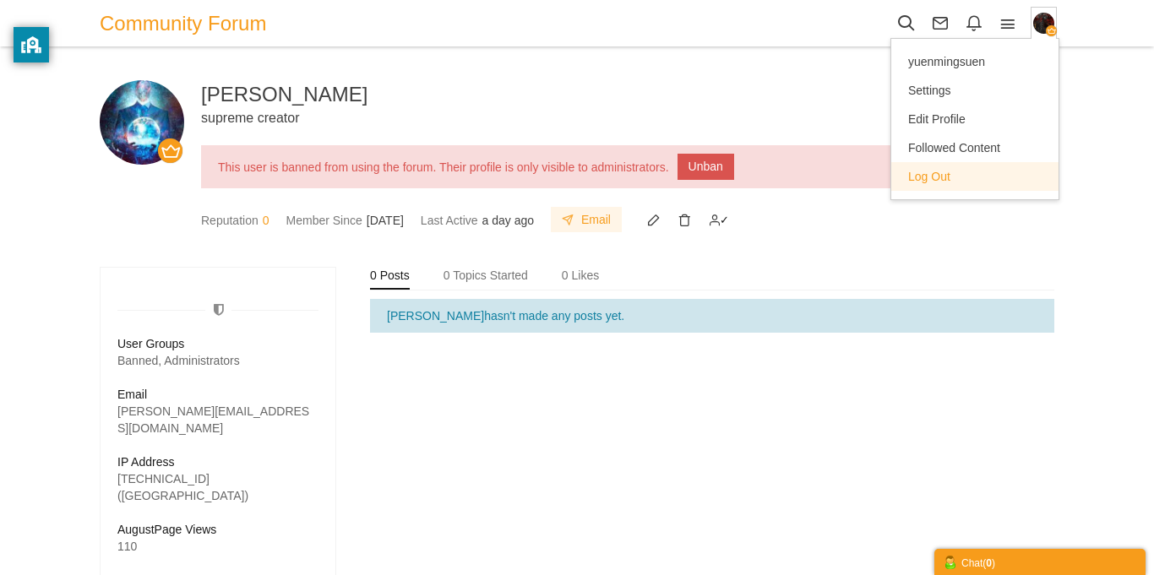
click at [960, 184] on link "Log Out" at bounding box center [974, 176] width 167 height 29
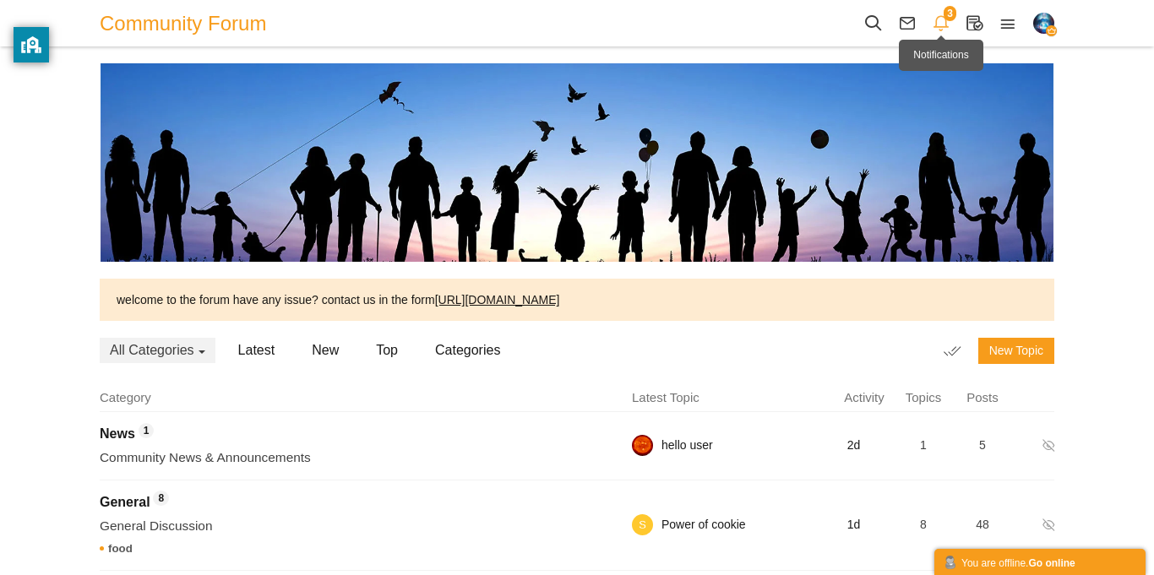
click at [946, 22] on icon at bounding box center [941, 23] width 34 height 19
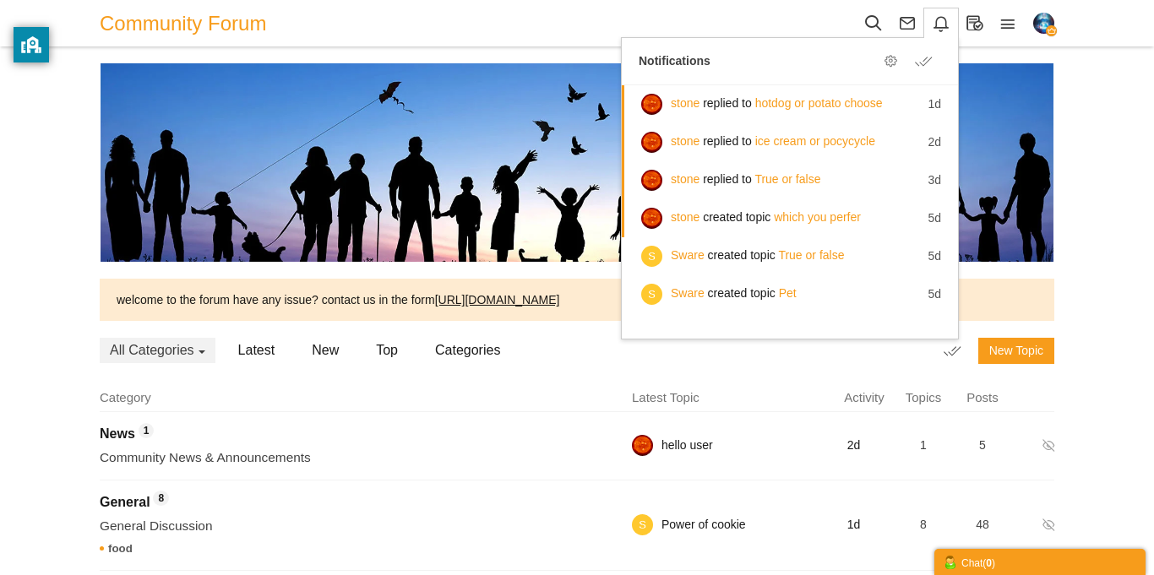
click at [1097, 105] on div "Categories Members Calendar Community Forum Topics Topics Members" at bounding box center [577, 397] width 1154 height 795
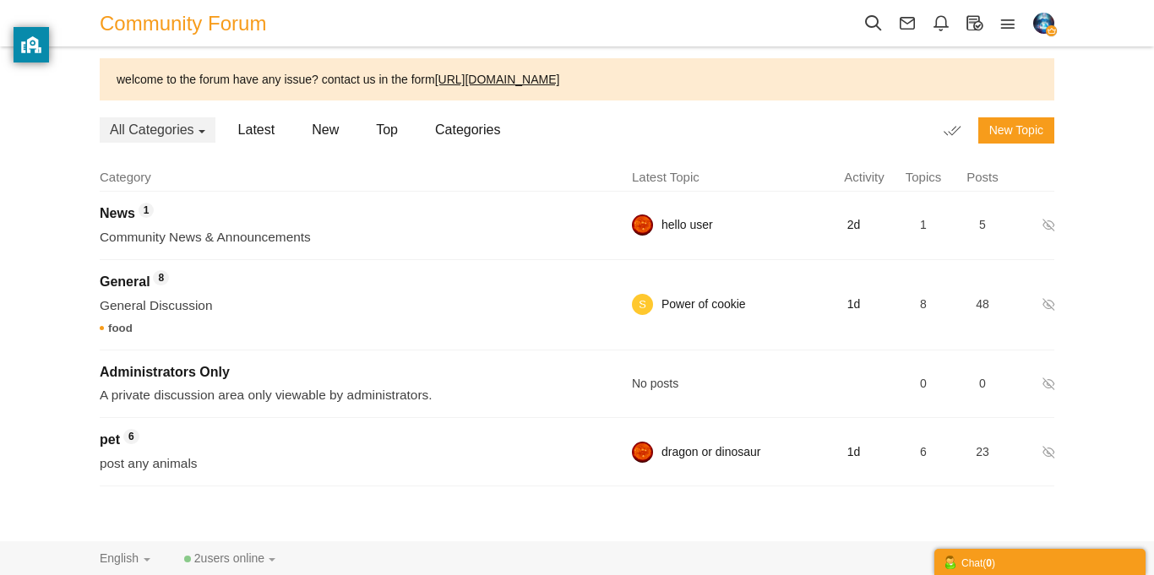
scroll to position [238, 0]
click at [1007, 28] on icon at bounding box center [1008, 23] width 34 height 19
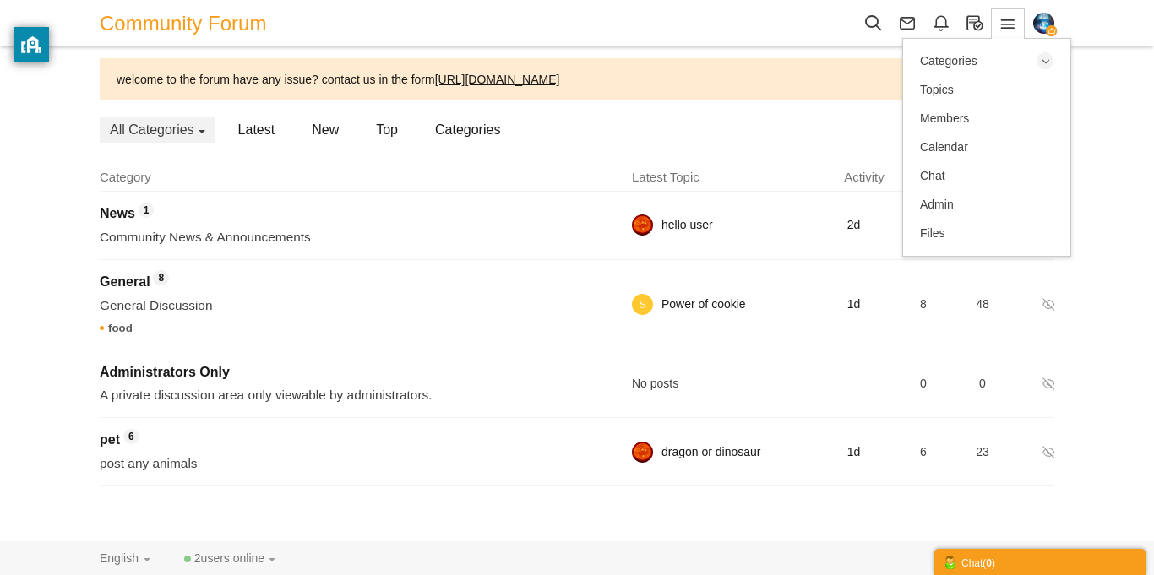
click at [1041, 24] on img "button" at bounding box center [1043, 23] width 21 height 21
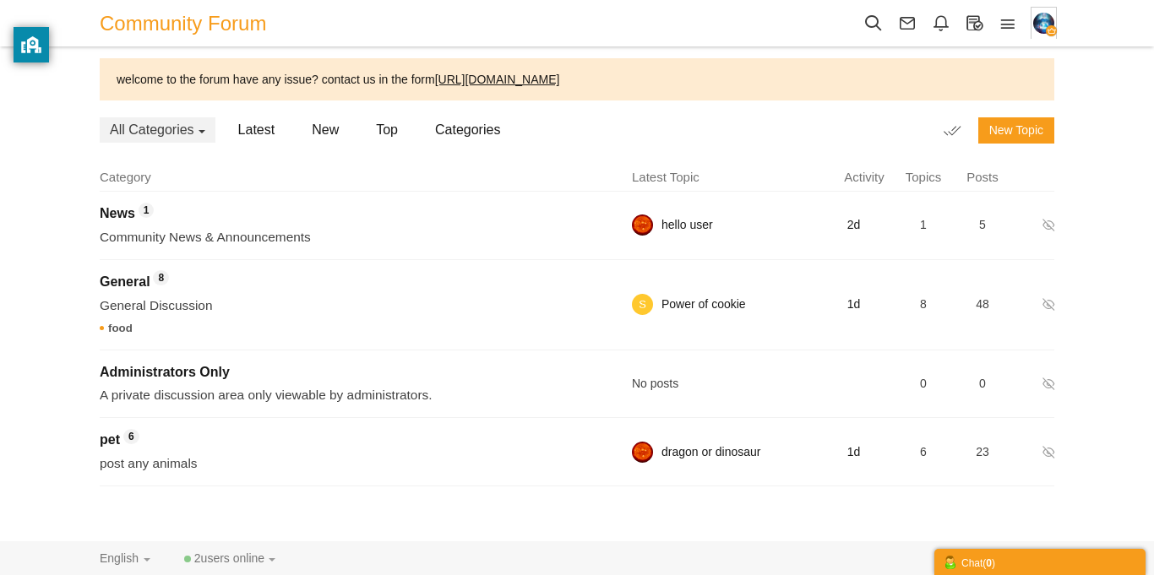
click at [1042, 36] on button "button" at bounding box center [1043, 23] width 26 height 32
click at [1051, 14] on span "button" at bounding box center [1043, 23] width 21 height 21
click at [1037, 19] on img "button" at bounding box center [1043, 23] width 21 height 21
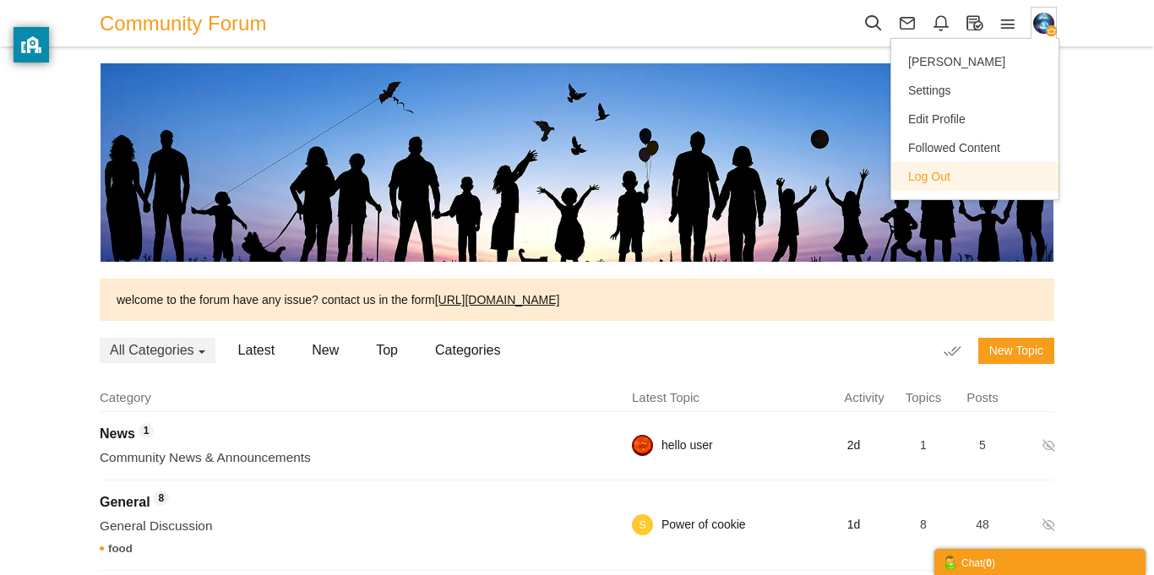
click at [984, 188] on link "Log Out" at bounding box center [974, 176] width 167 height 29
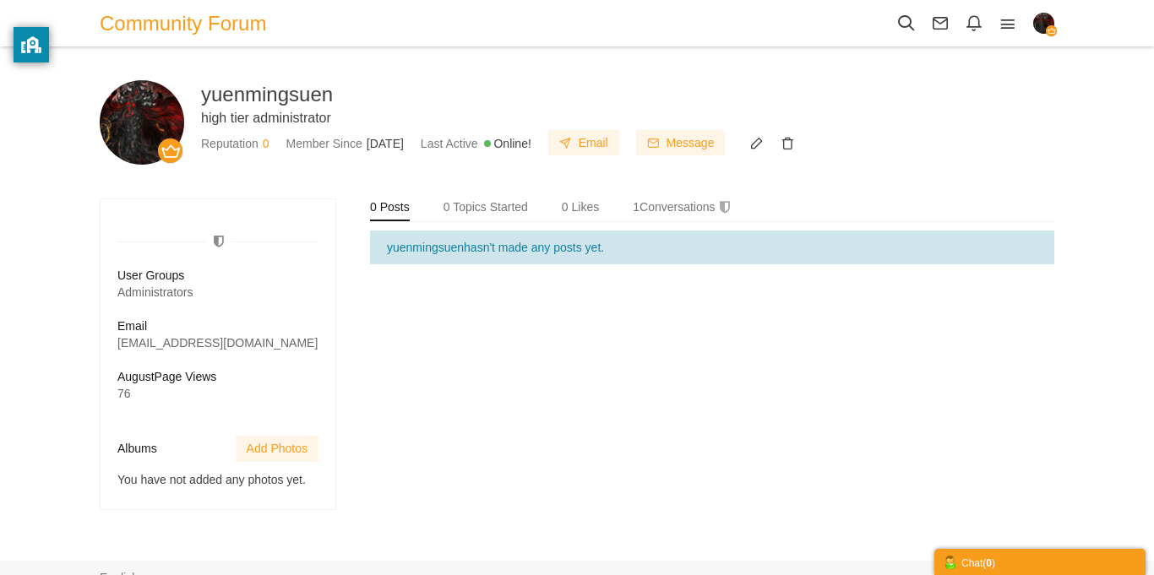
click at [505, 414] on div "User Groups Administrators Email [EMAIL_ADDRESS][DOMAIN_NAME] August Page Views…" at bounding box center [577, 346] width 954 height 328
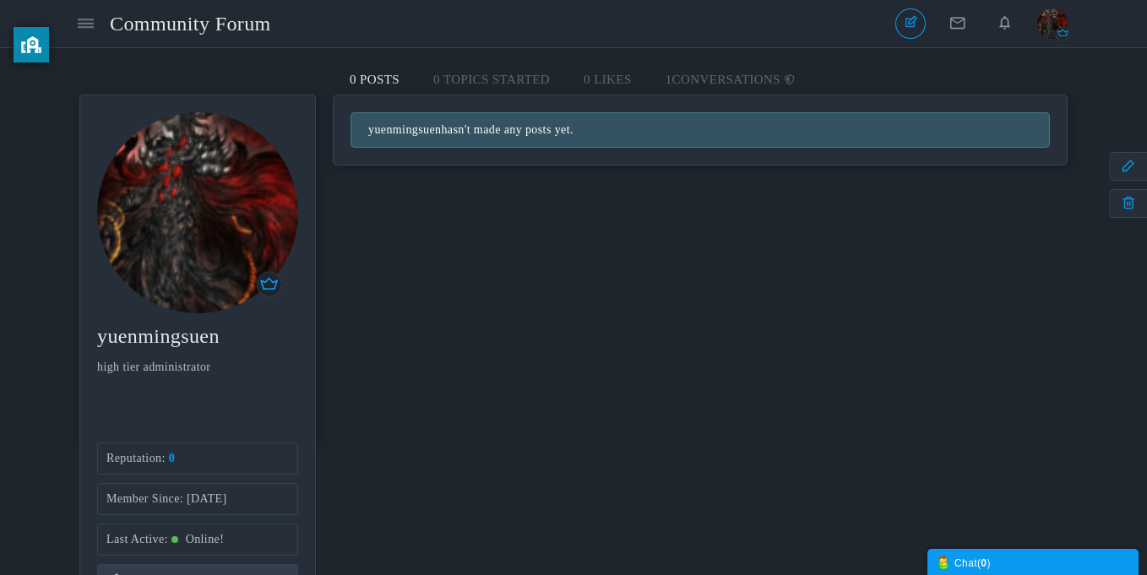
click at [194, 30] on span "Community Forum" at bounding box center [197, 23] width 174 height 39
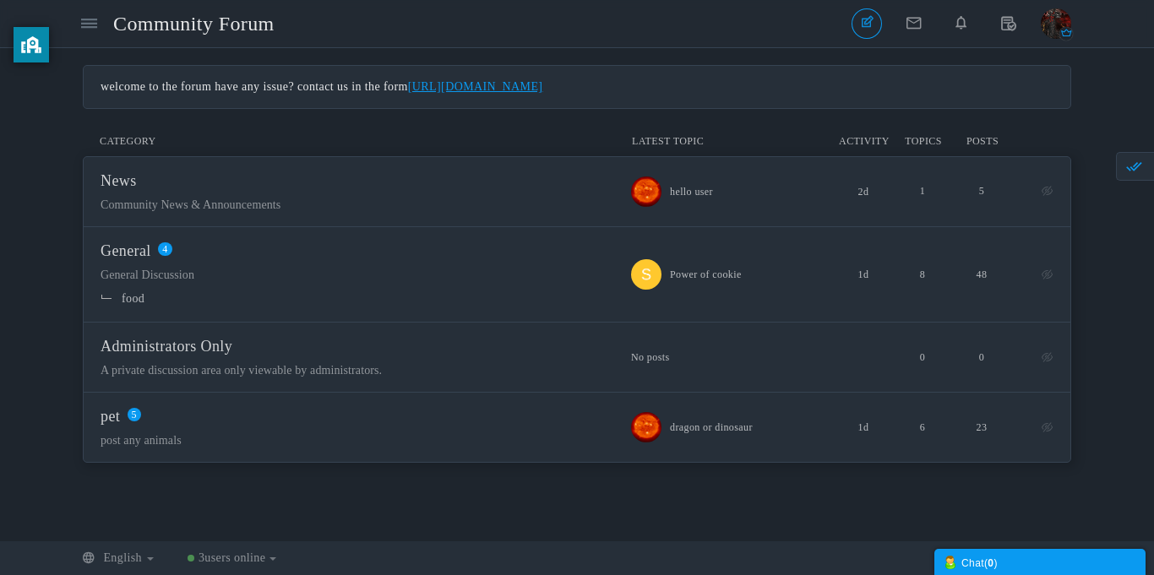
click at [1053, 22] on img "button" at bounding box center [1055, 23] width 30 height 30
click at [1120, 198] on div "Messages are turned off. Enable them to send or receive messages. Enable Messag…" at bounding box center [577, 294] width 1154 height 459
click at [1151, 168] on link at bounding box center [1058, 166] width 192 height 29
click at [87, 36] on link at bounding box center [89, 23] width 30 height 30
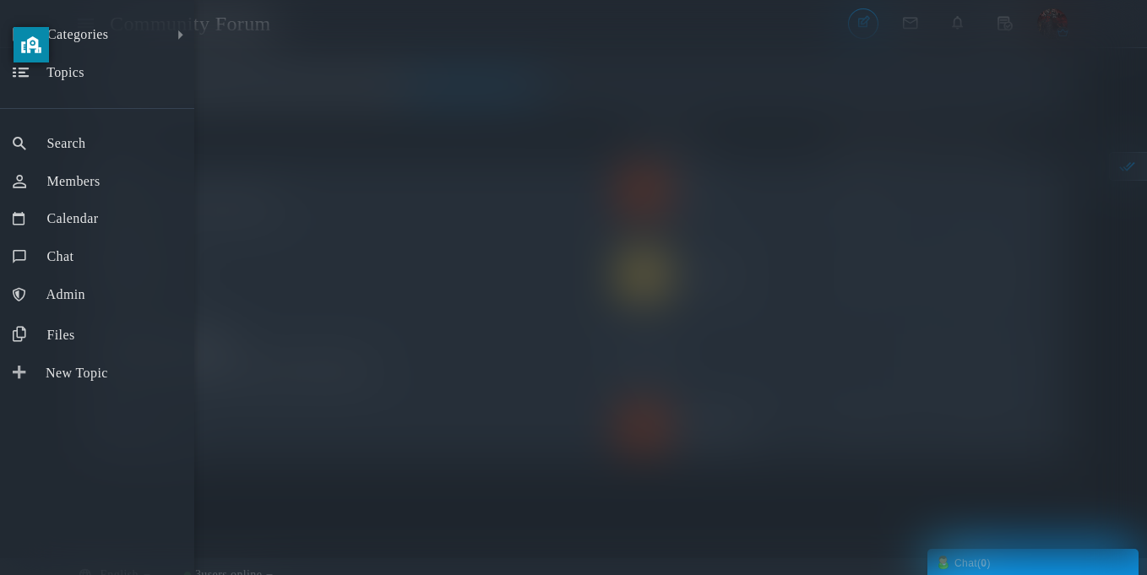
click at [317, 269] on div "Categories All Categories Categories News General food Administrators Only pet …" at bounding box center [573, 287] width 1147 height 575
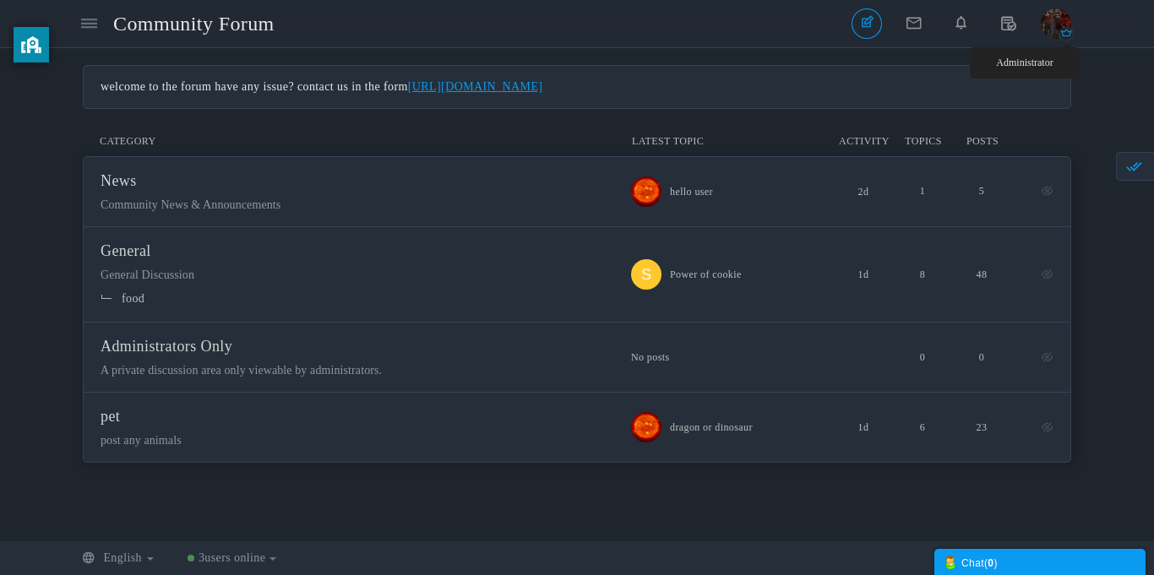
click at [1060, 35] on icon "button" at bounding box center [1066, 34] width 14 height 14
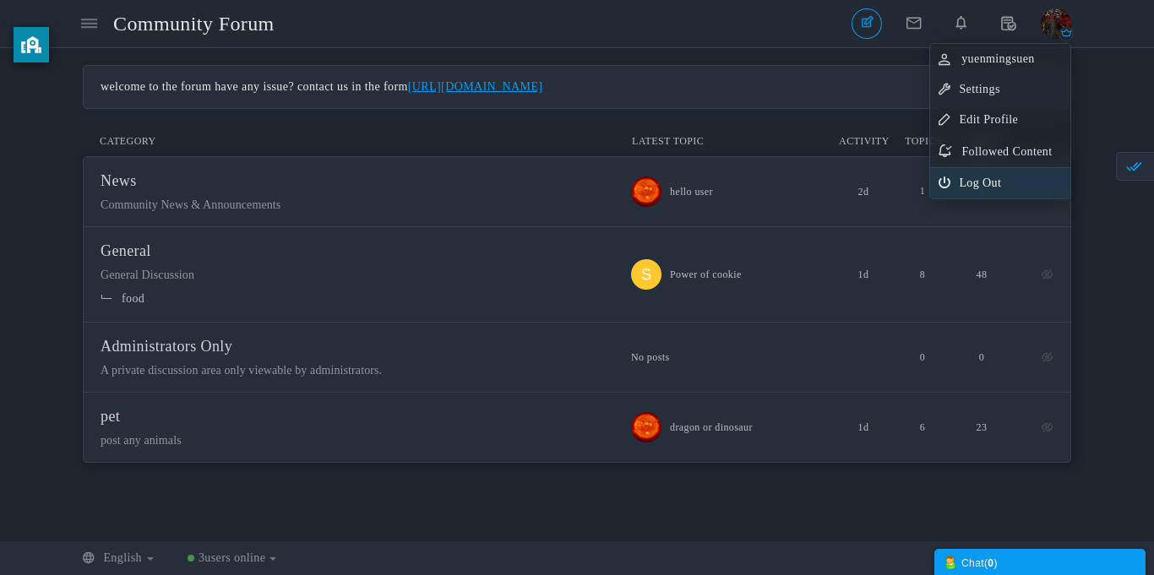
click at [975, 187] on link "Log Out" at bounding box center [1000, 183] width 140 height 30
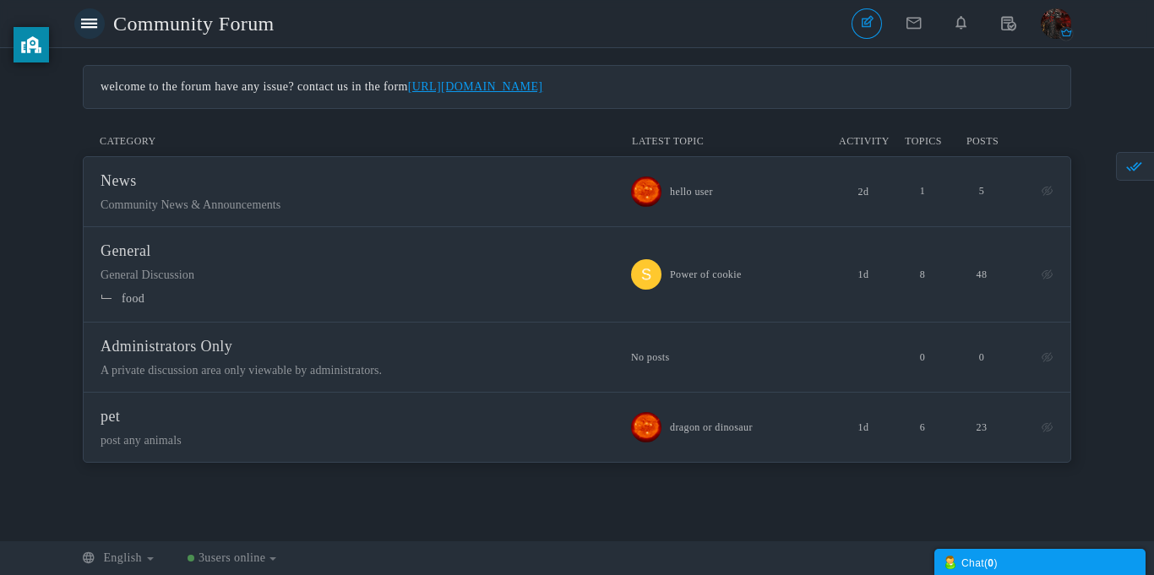
click at [87, 36] on link at bounding box center [89, 23] width 30 height 30
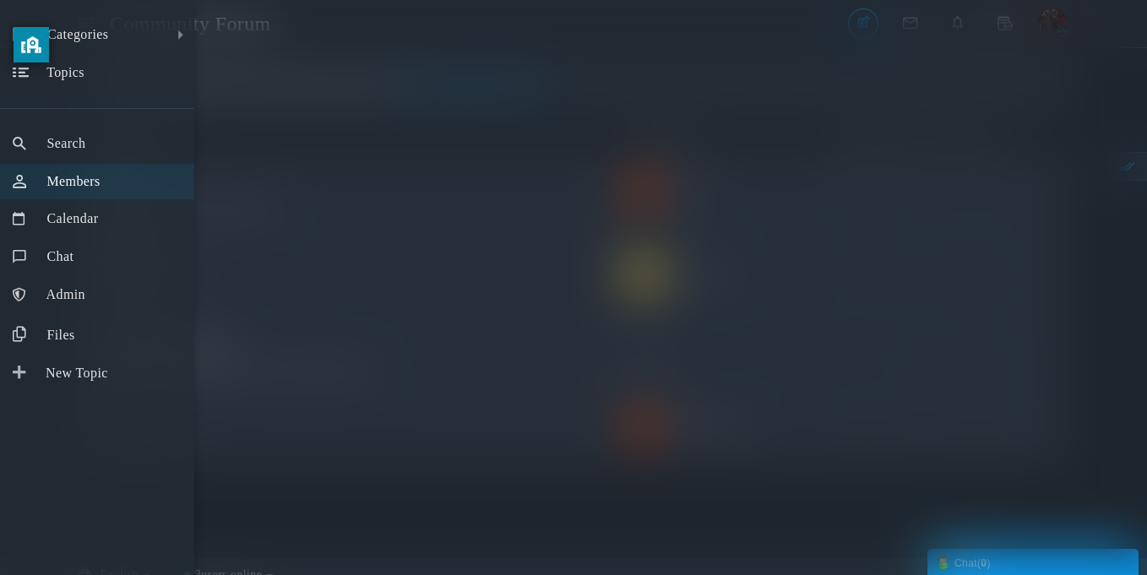
click at [92, 188] on span "Members" at bounding box center [72, 181] width 53 height 14
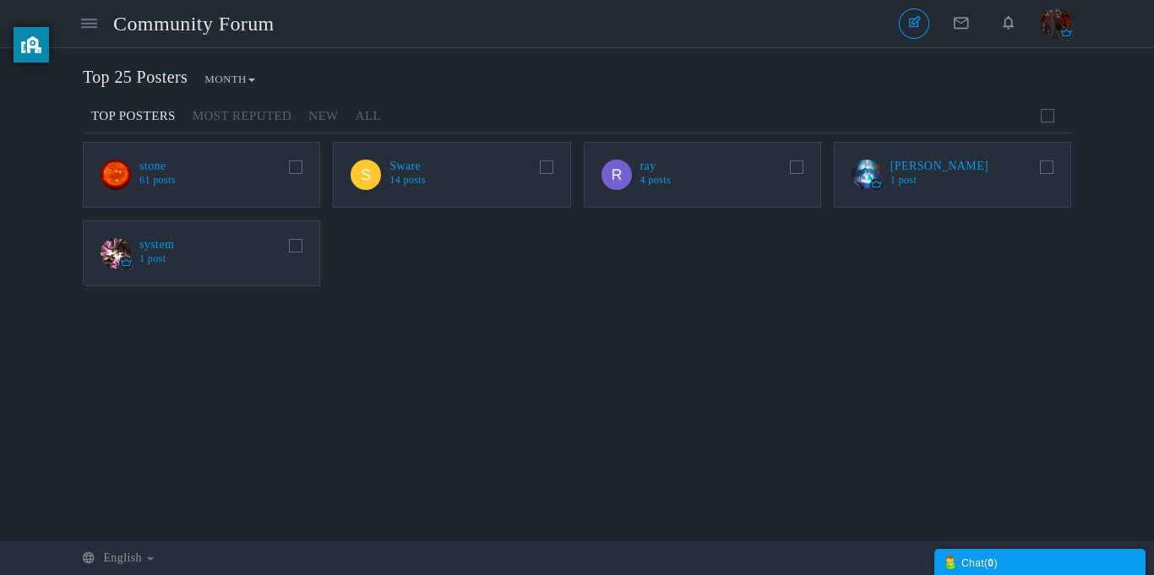
click at [362, 179] on img at bounding box center [365, 175] width 30 height 30
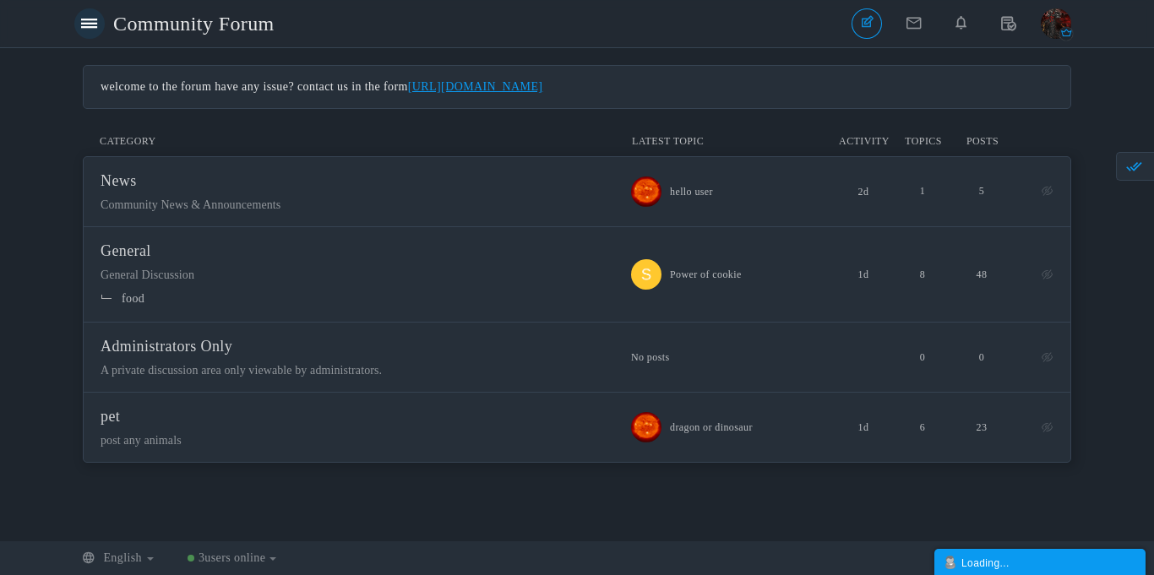
click at [97, 35] on link at bounding box center [89, 23] width 30 height 30
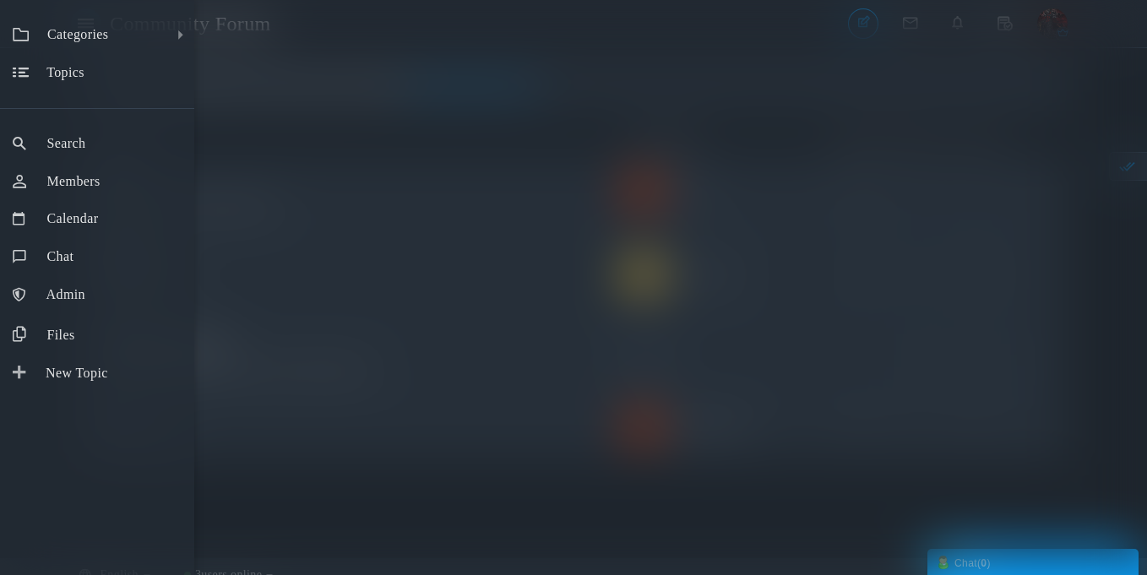
click at [97, 35] on span "Categories" at bounding box center [77, 34] width 61 height 14
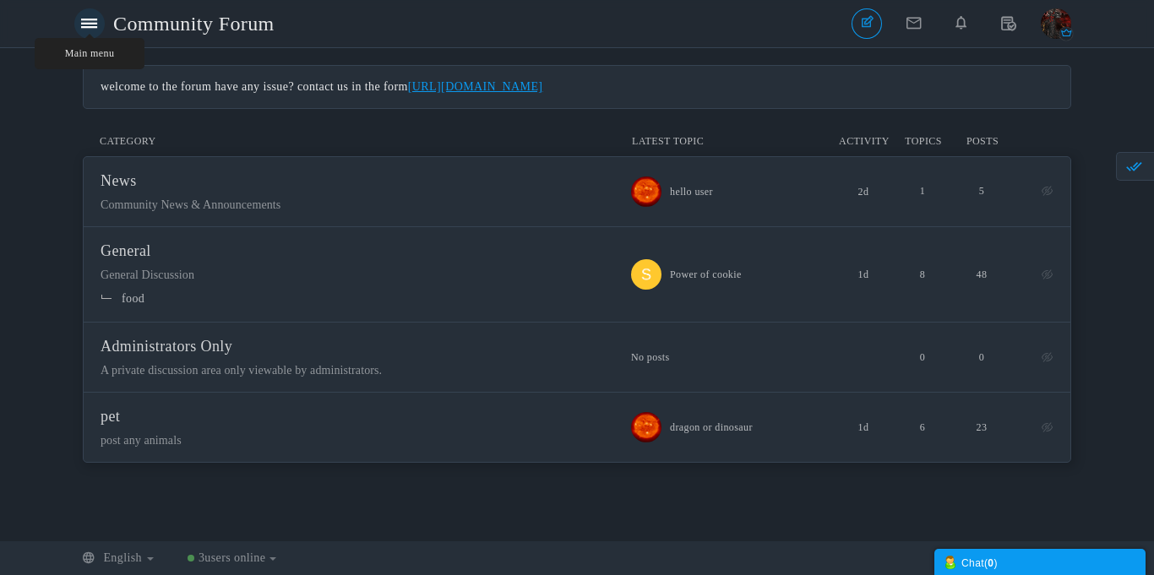
click at [89, 14] on link "Main menu" at bounding box center [89, 23] width 30 height 30
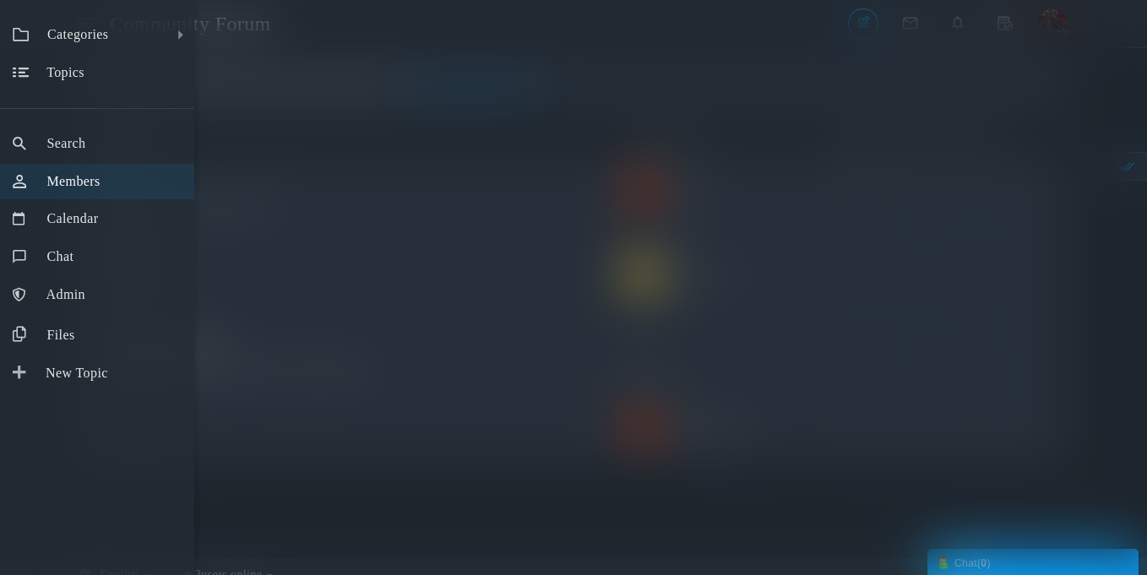
click at [79, 177] on span "Members" at bounding box center [72, 181] width 53 height 14
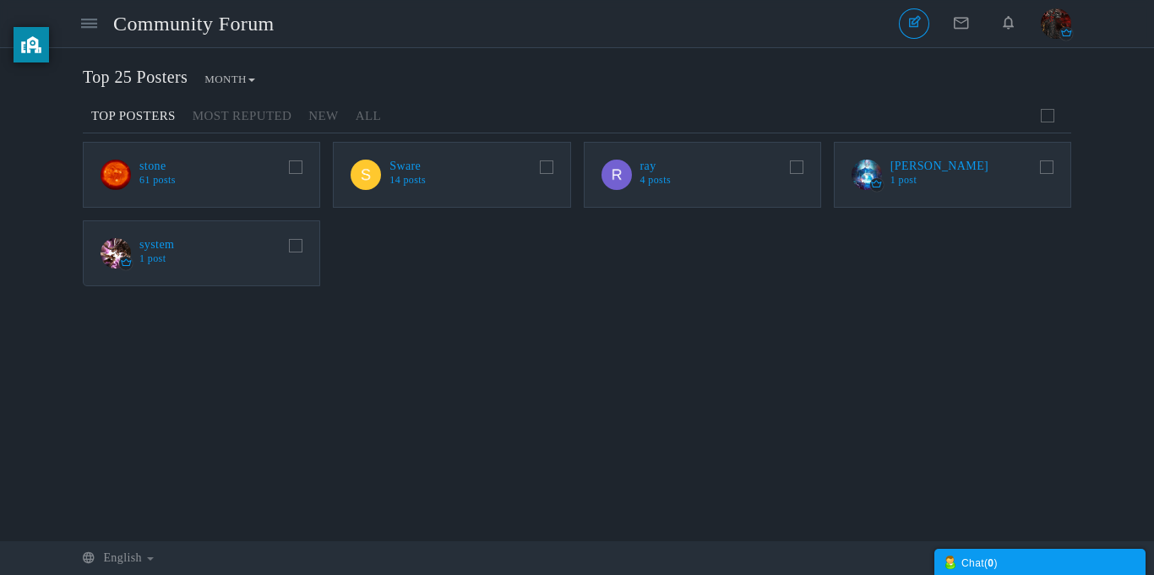
click at [116, 166] on img at bounding box center [115, 175] width 30 height 30
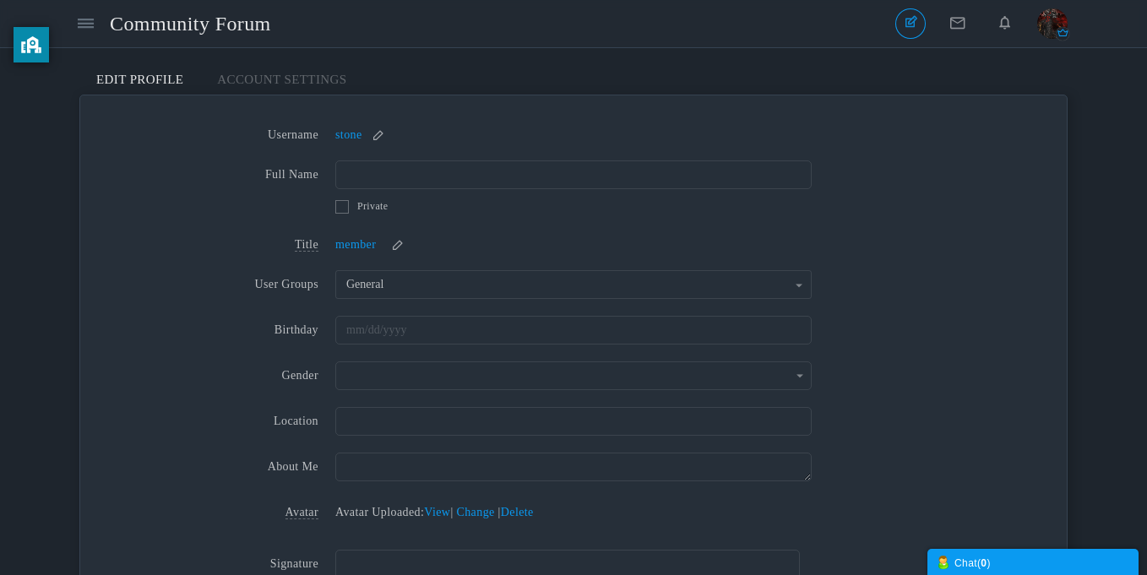
click at [296, 75] on link "Account Settings" at bounding box center [281, 80] width 163 height 30
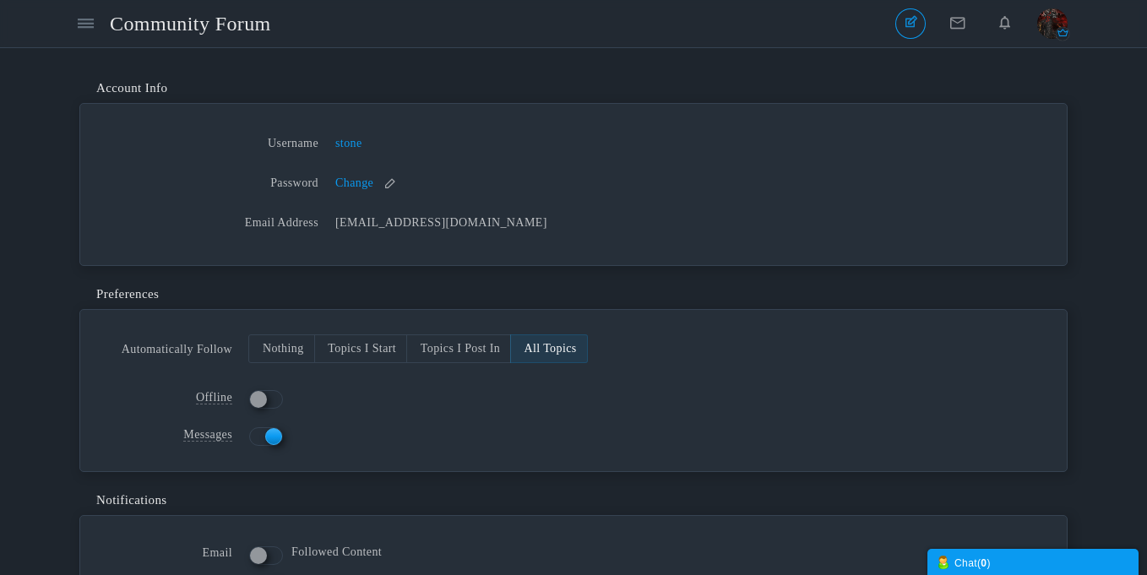
click at [394, 190] on div "Change" at bounding box center [525, 180] width 381 height 23
click at [390, 187] on small at bounding box center [390, 183] width 27 height 12
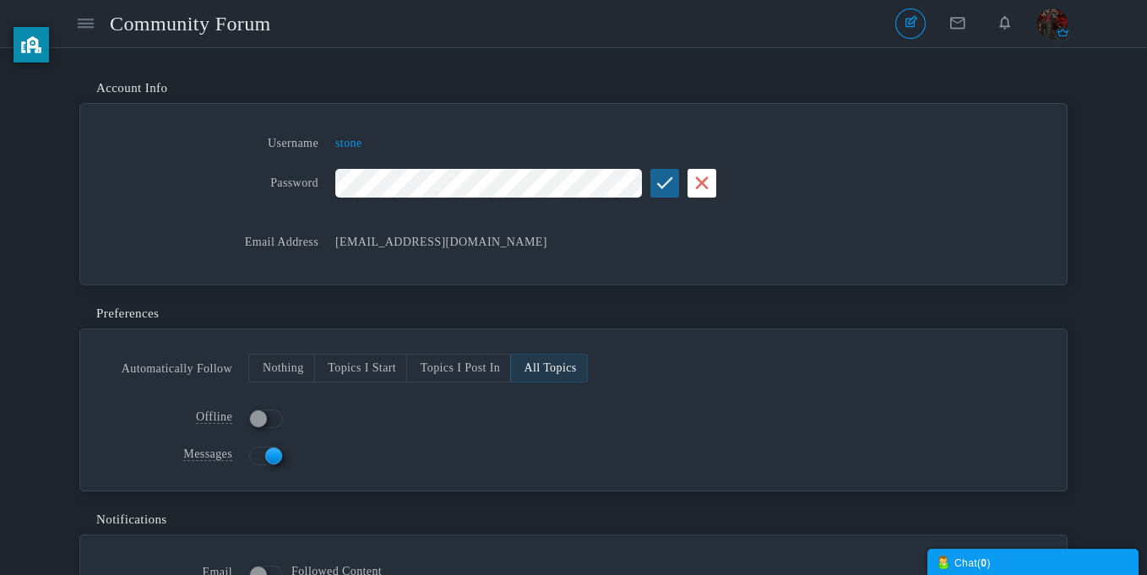
click at [658, 181] on icon "submit" at bounding box center [665, 183] width 18 height 14
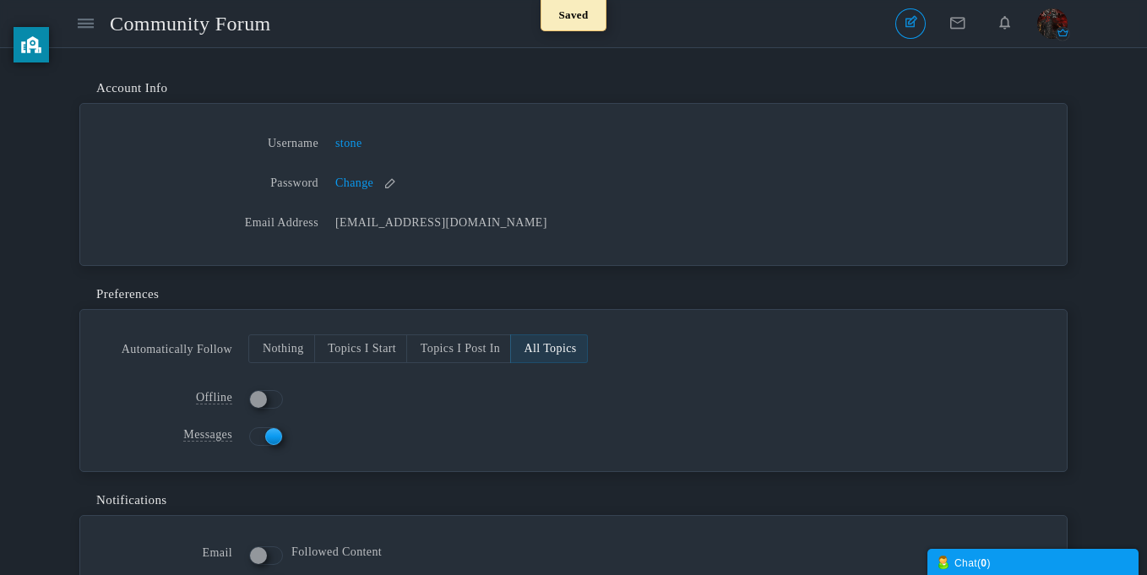
click at [1052, 19] on div "Saved" at bounding box center [573, 15] width 1147 height 31
click at [1054, 30] on div "Saved" at bounding box center [573, 15] width 1147 height 31
click at [1051, 35] on img "button" at bounding box center [1052, 23] width 30 height 30
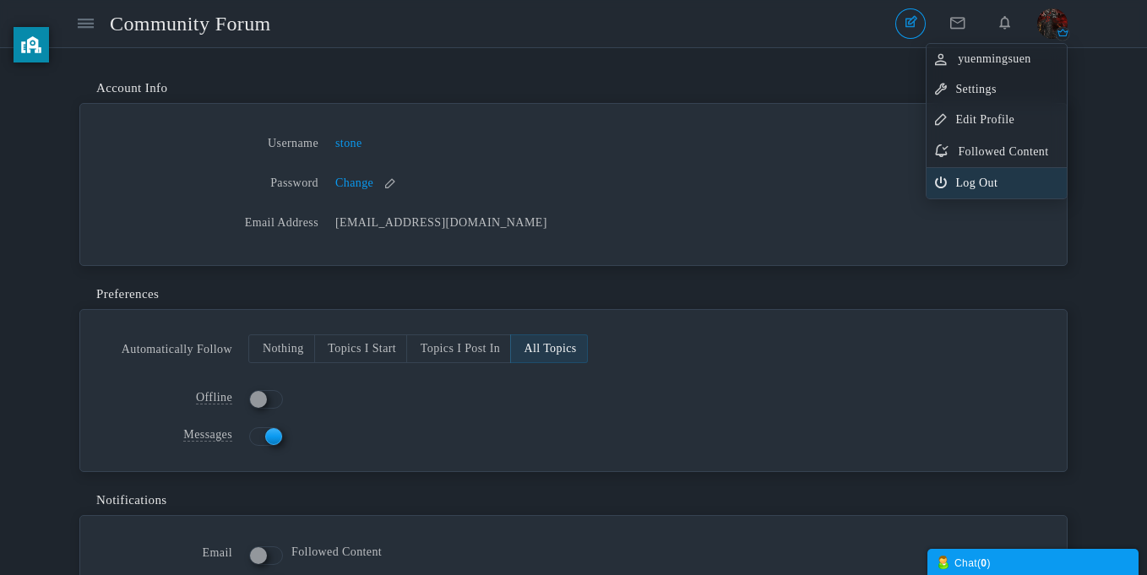
click at [1010, 171] on link "Log Out" at bounding box center [996, 183] width 140 height 30
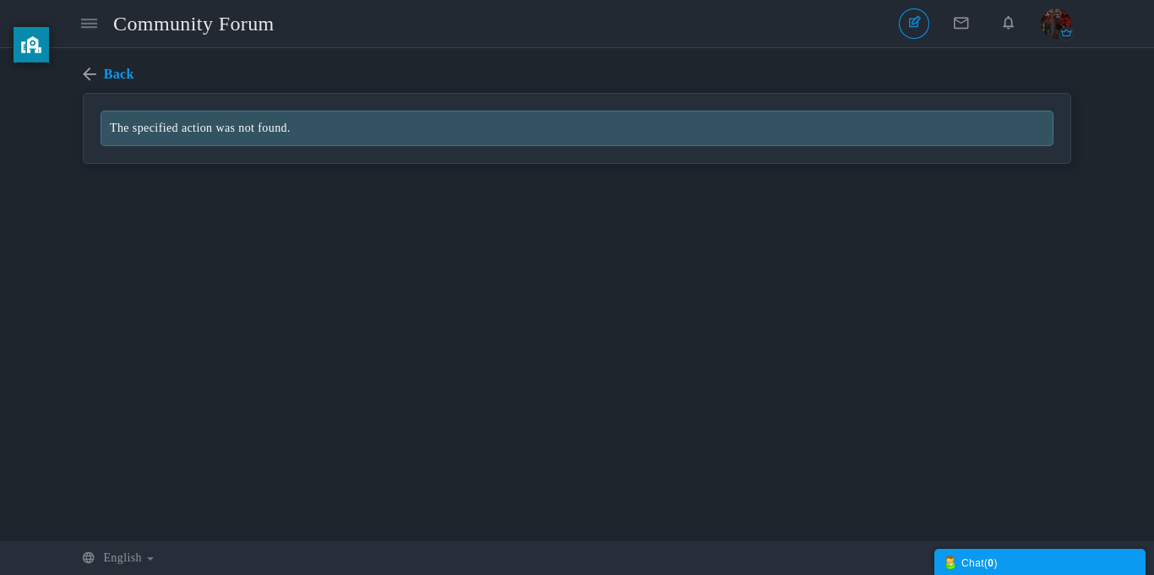
click at [236, 34] on span "Community Forum" at bounding box center [200, 23] width 174 height 39
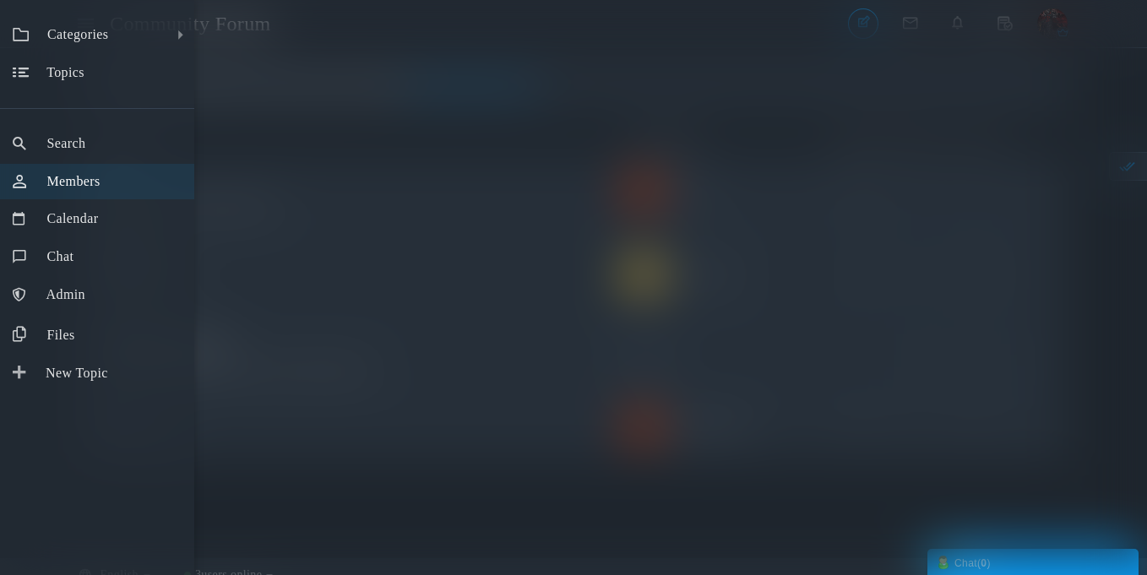
click at [117, 176] on link "Members" at bounding box center [97, 182] width 194 height 36
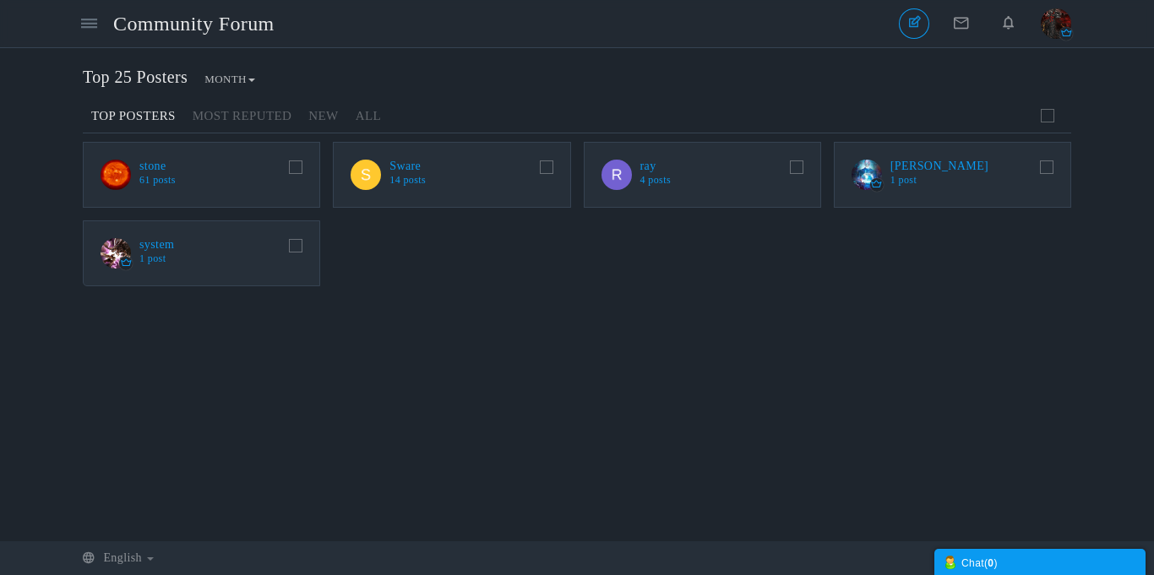
click at [110, 180] on img at bounding box center [115, 175] width 30 height 30
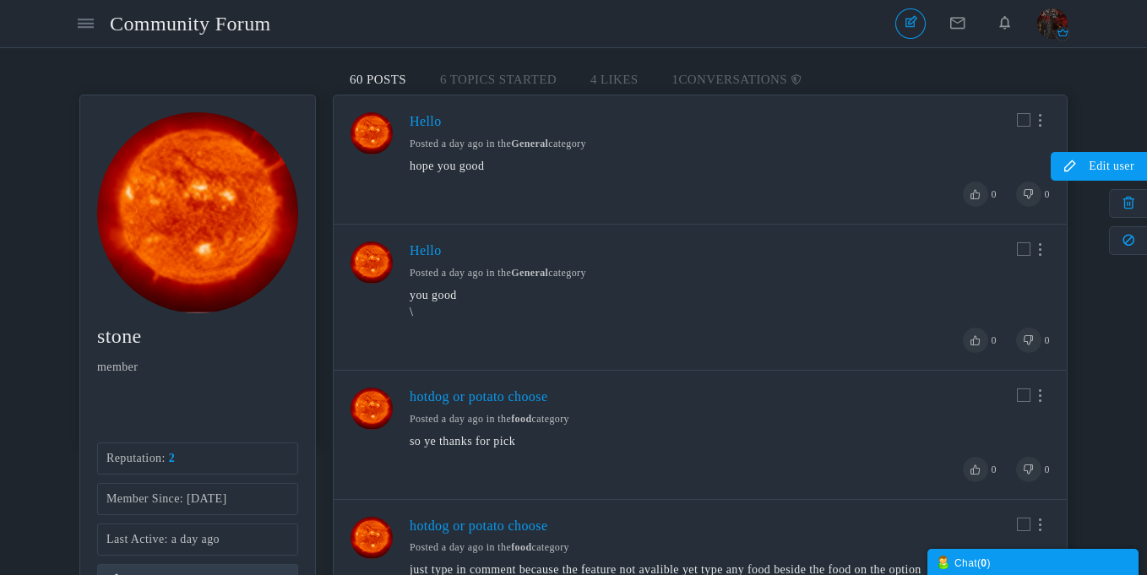
click at [1121, 165] on icon at bounding box center [1099, 166] width 70 height 13
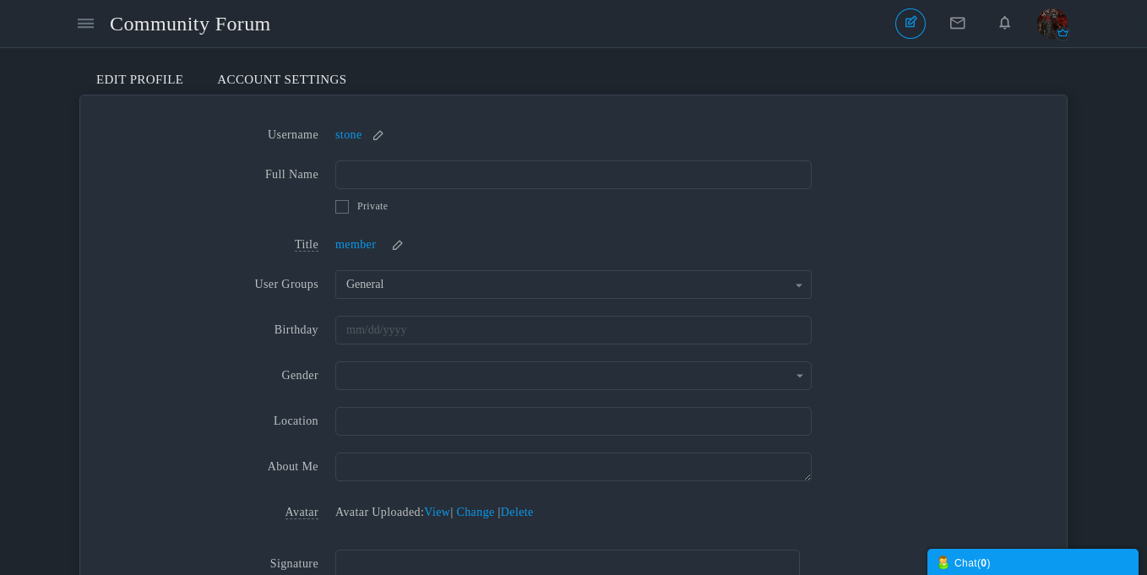
click at [279, 88] on link "Account Settings" at bounding box center [281, 80] width 163 height 30
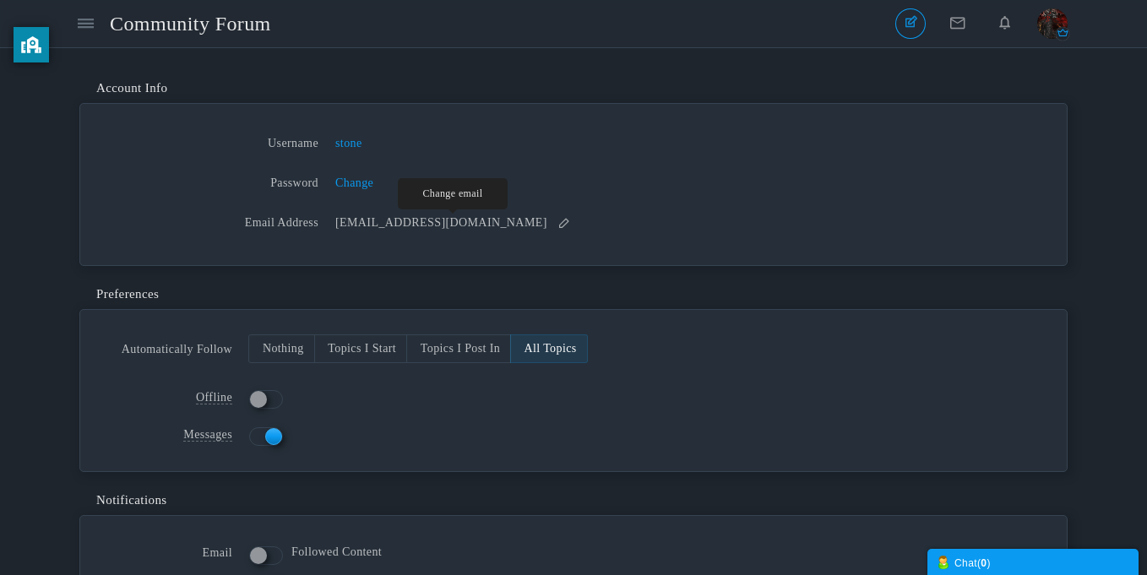
click at [551, 220] on small at bounding box center [564, 223] width 27 height 12
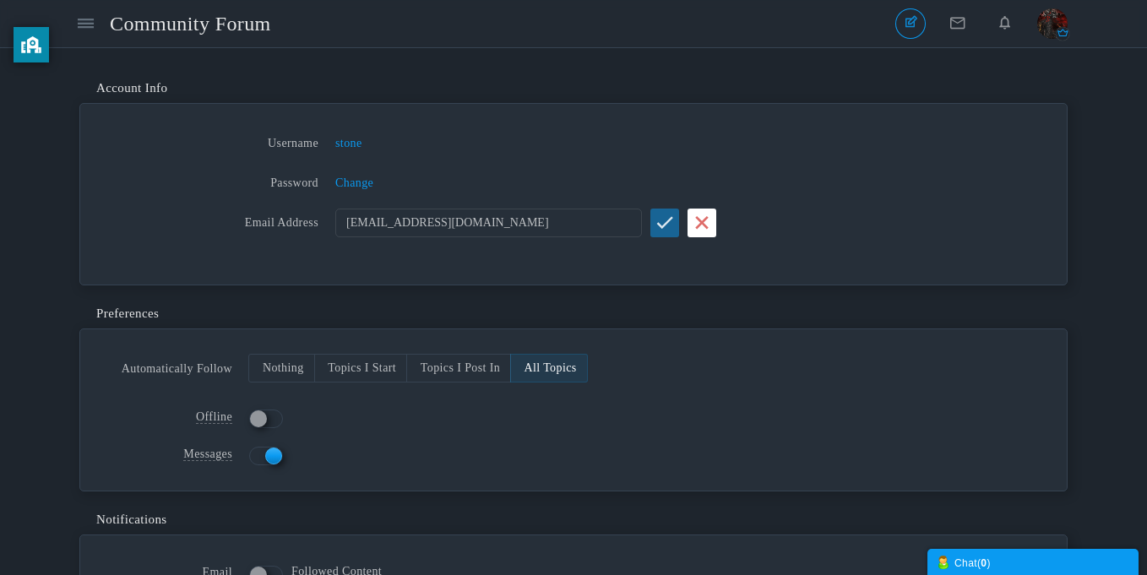
click at [672, 227] on icon "submit" at bounding box center [665, 222] width 18 height 14
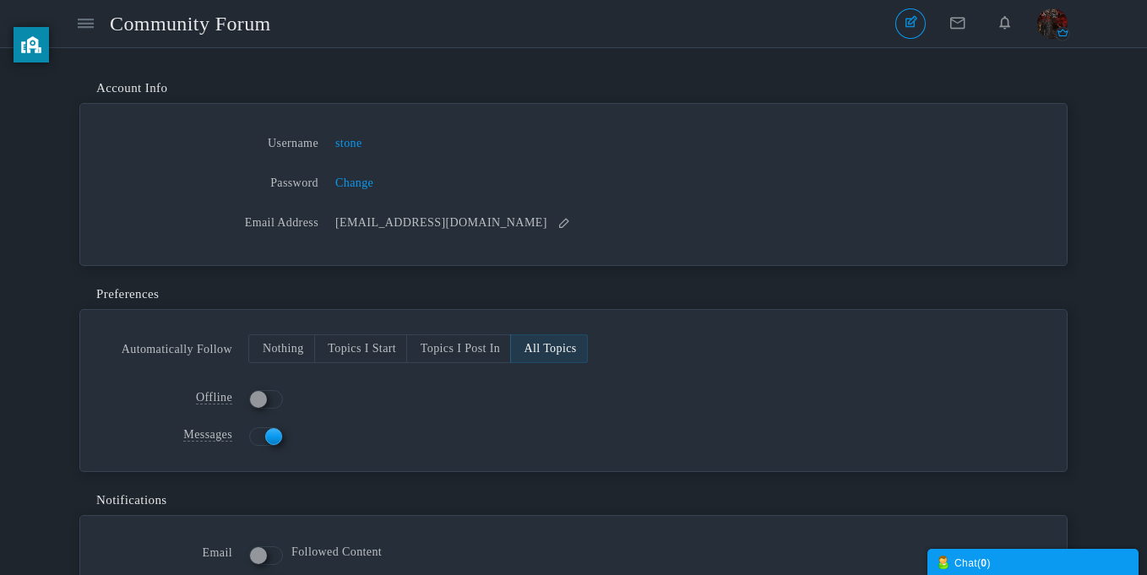
click at [1051, 14] on img "button" at bounding box center [1052, 23] width 30 height 30
click at [991, 169] on link "Log Out" at bounding box center [996, 183] width 140 height 30
